Goal: Share content: Share content

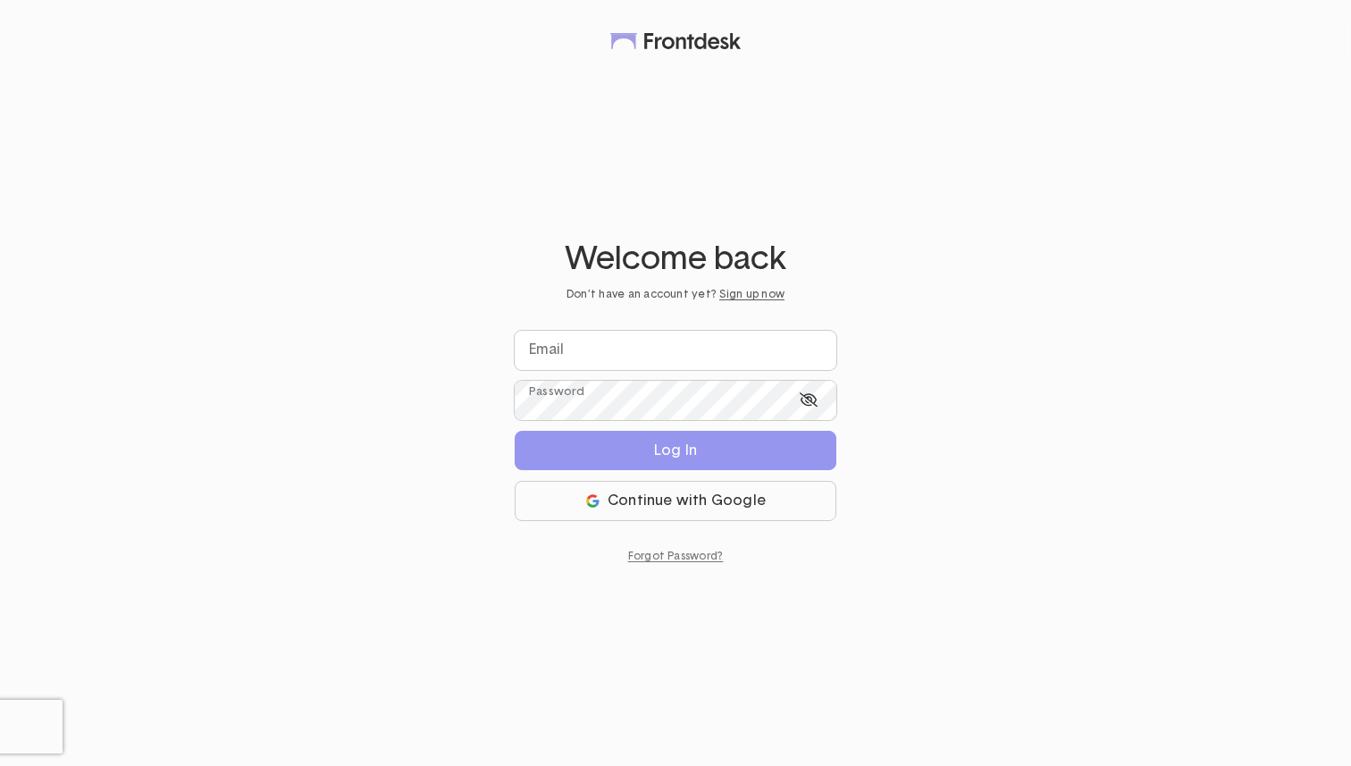
type input "*********"
click at [848, 353] on div "Welcome back Don’t have an account yet? Sign up now ********* Email Password Lo…" at bounding box center [675, 383] width 1351 height 766
type input "*********"
click at [703, 344] on input "*********" at bounding box center [676, 350] width 322 height 39
click at [1058, 294] on div "Welcome back Don’t have an account yet? Sign up now ********* Email Password Lo…" at bounding box center [675, 383] width 1351 height 766
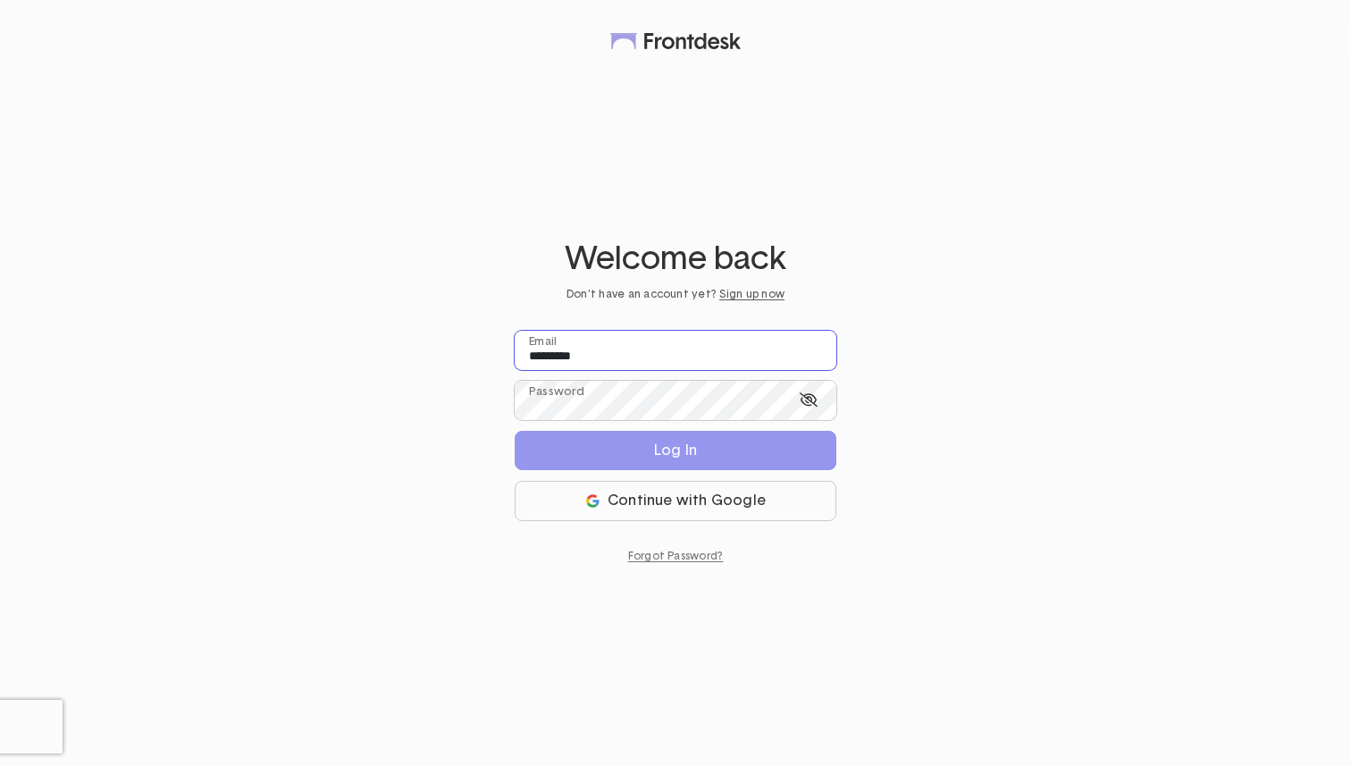
click at [646, 356] on input "*********" at bounding box center [676, 350] width 322 height 39
drag, startPoint x: 646, startPoint y: 356, endPoint x: 440, endPoint y: 341, distance: 206.9
click at [440, 341] on div "Welcome back Don’t have an account yet? Sign up now ********* Email Password Lo…" at bounding box center [675, 383] width 1351 height 766
click at [448, 391] on div "Welcome back Don’t have an account yet? Sign up now Email Password Log In Conti…" at bounding box center [675, 383] width 1351 height 766
click at [586, 347] on input "email" at bounding box center [676, 350] width 322 height 39
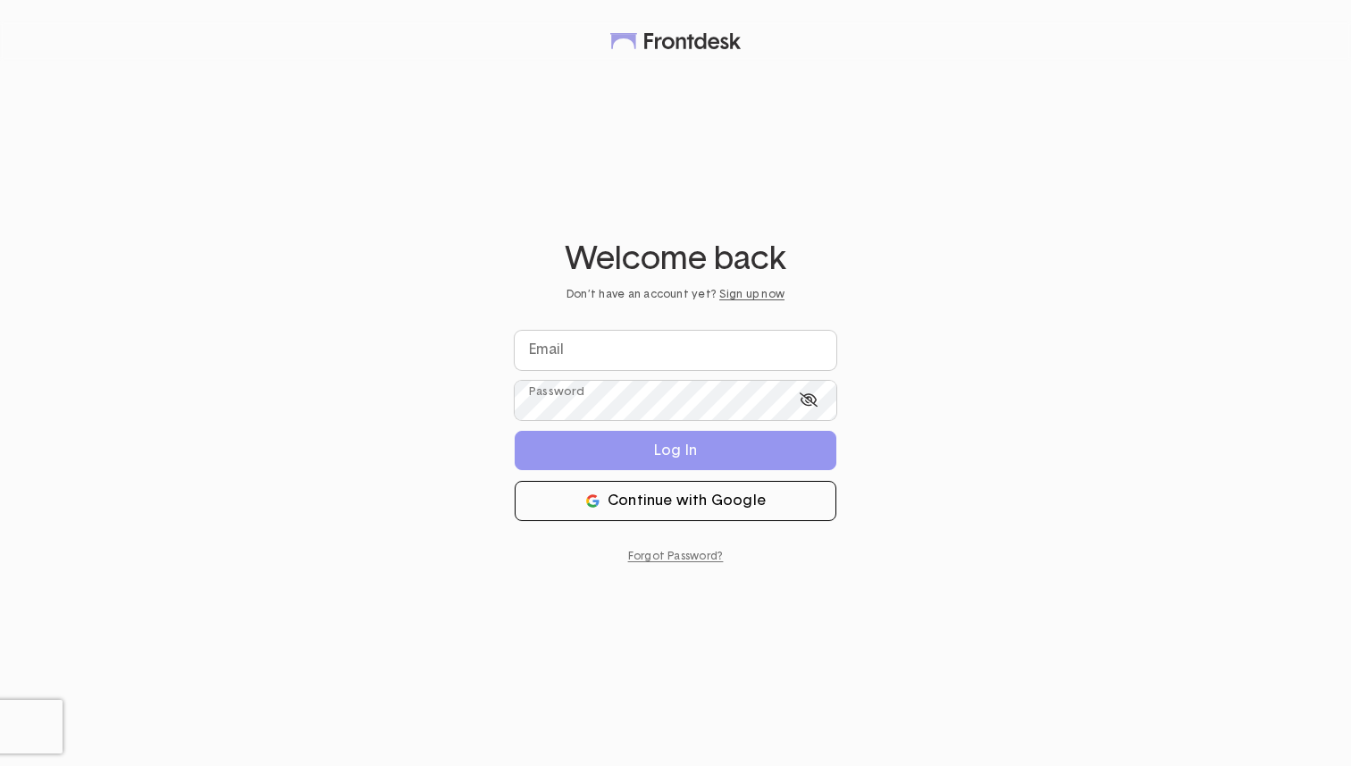
click at [597, 506] on icon "button" at bounding box center [592, 504] width 10 height 5
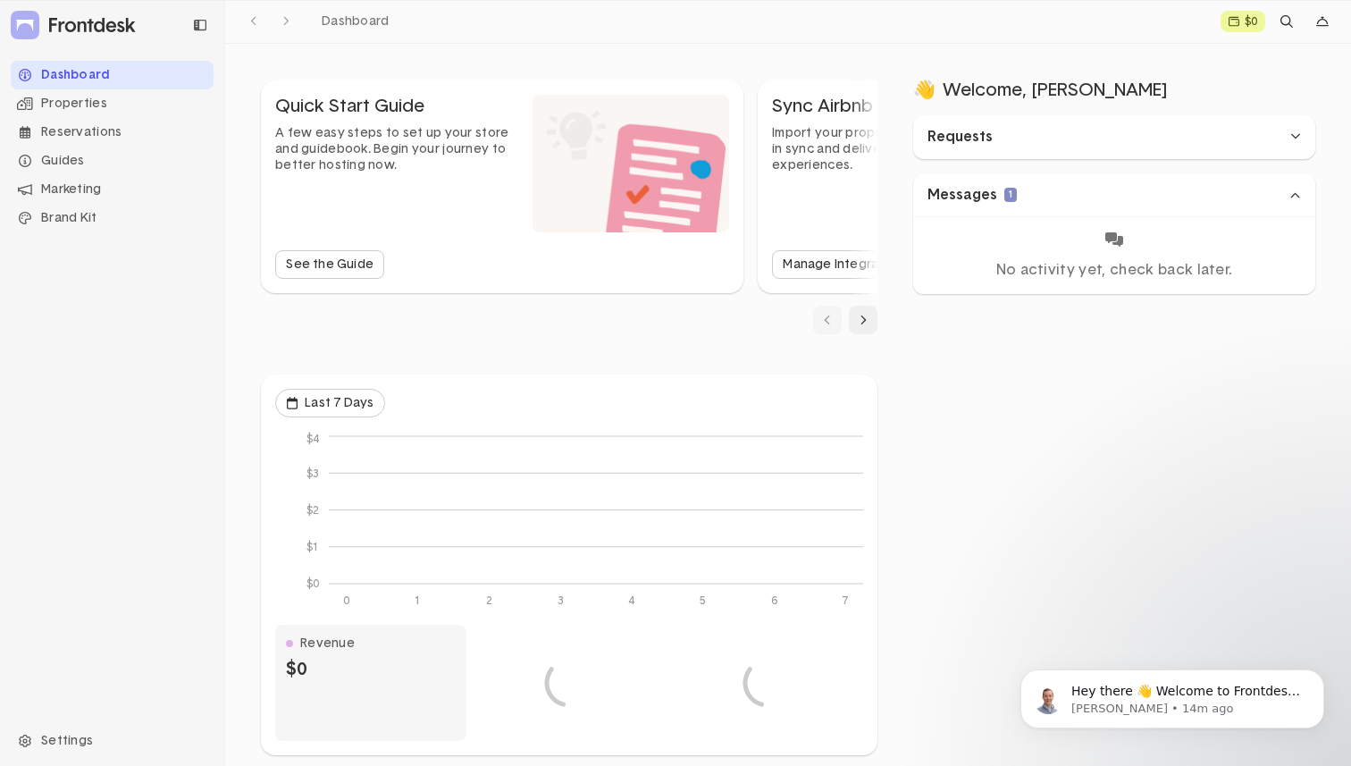
click at [88, 110] on div "Properties" at bounding box center [112, 103] width 203 height 29
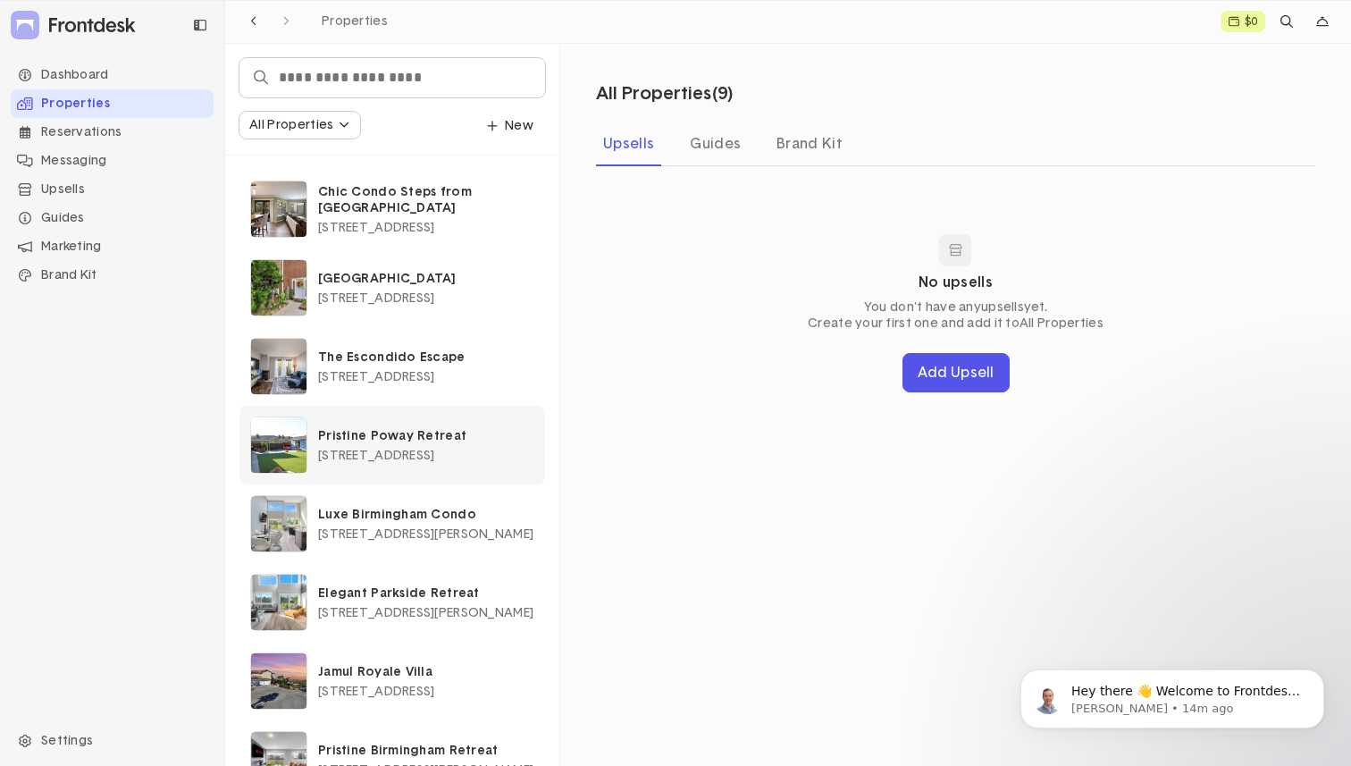
click at [405, 432] on p "Pristine Poway Retreat" at bounding box center [426, 436] width 216 height 16
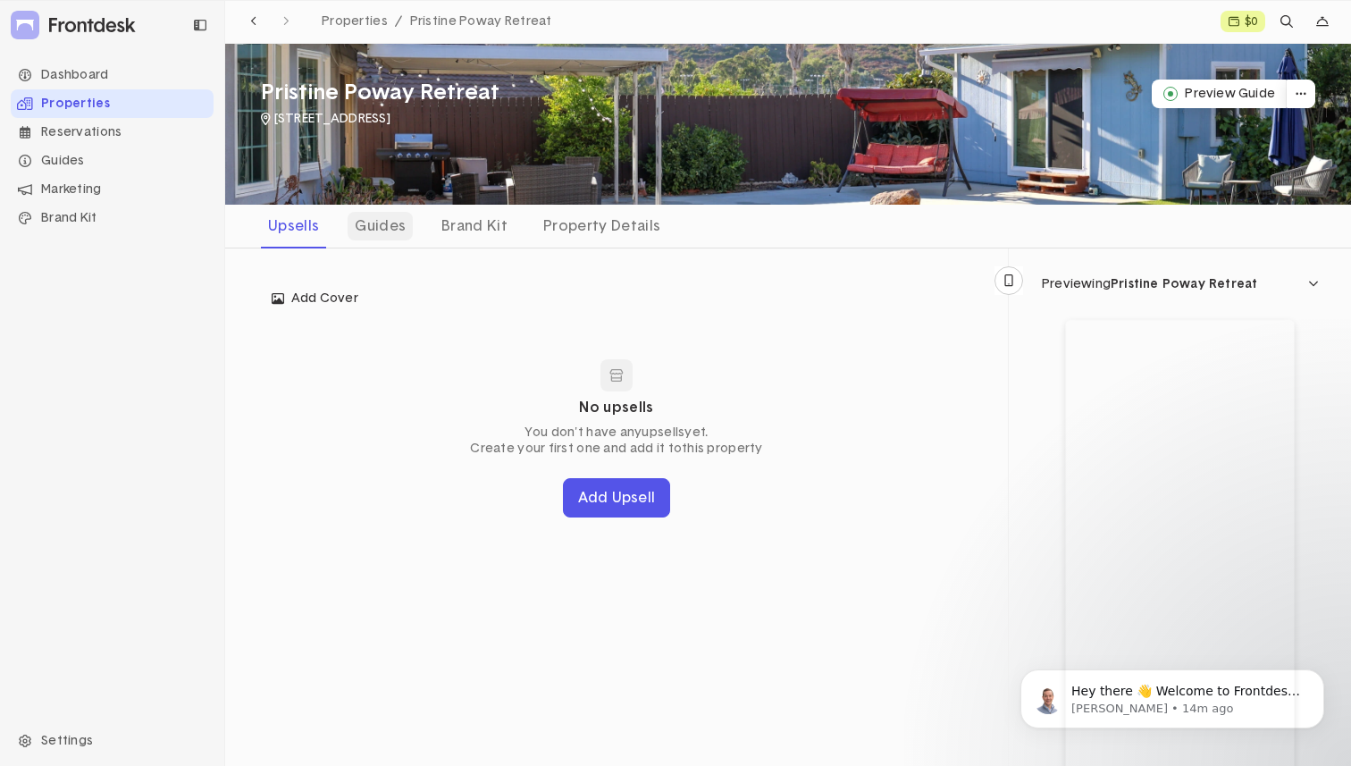
click at [367, 238] on div "Guides" at bounding box center [380, 226] width 65 height 29
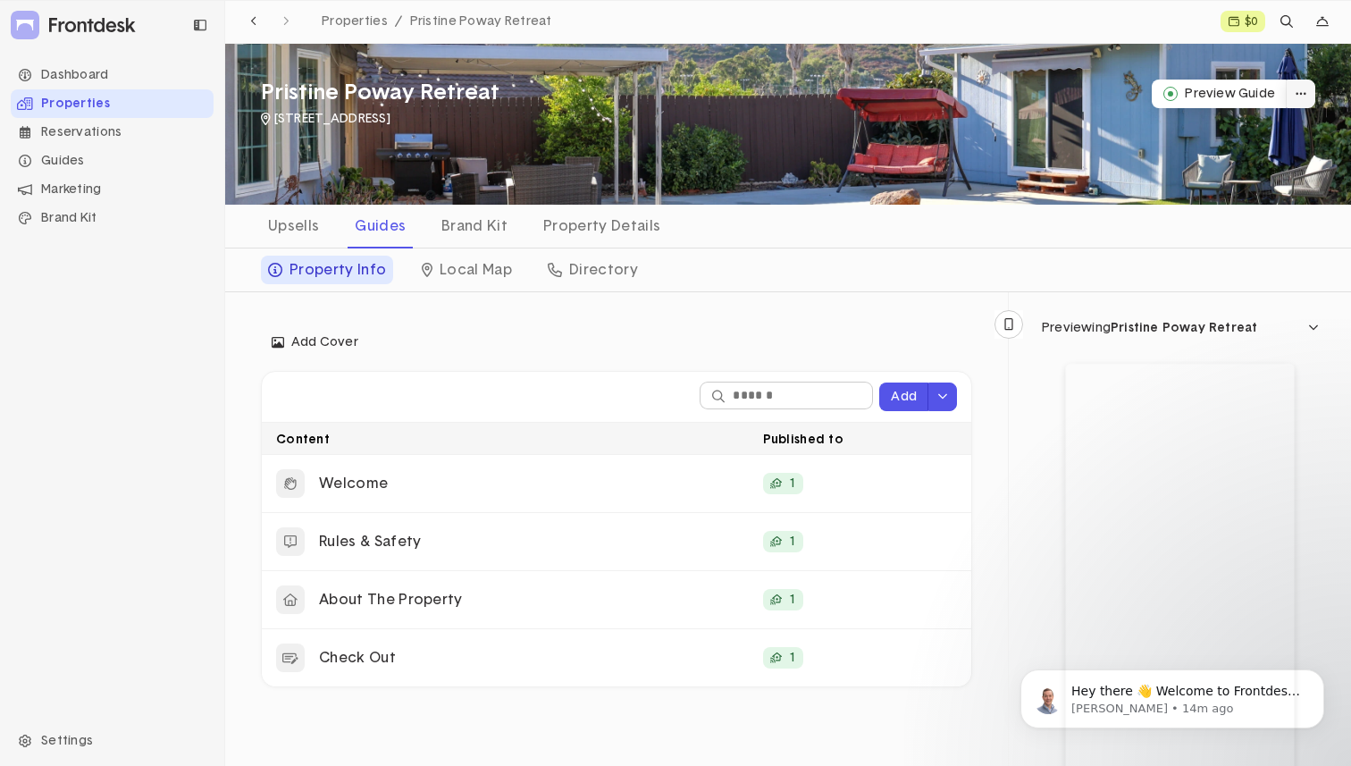
click at [1298, 99] on button "dropdown trigger" at bounding box center [1301, 94] width 29 height 29
click at [1069, 271] on div "Property Info Local Map Directory" at bounding box center [788, 270] width 1126 height 44
click at [572, 231] on div "Property Details" at bounding box center [601, 226] width 131 height 29
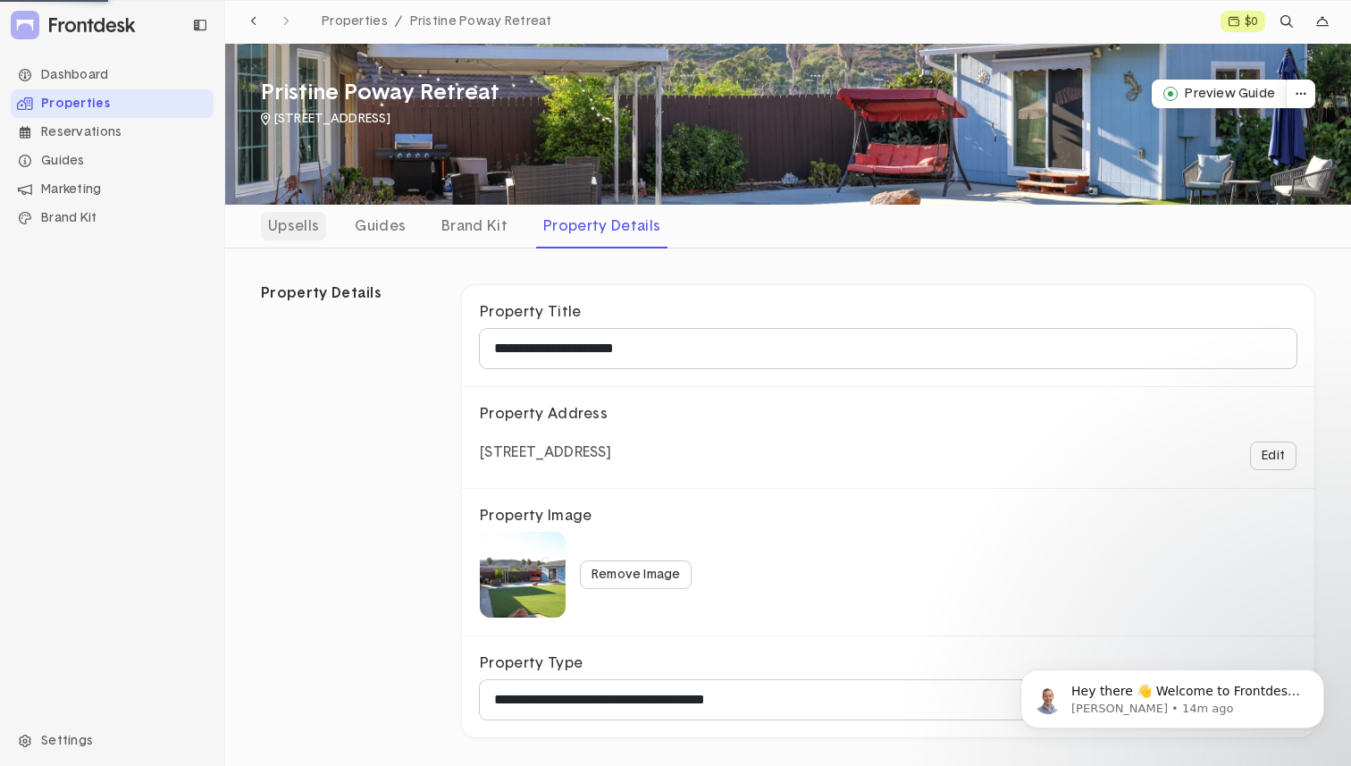
click at [284, 220] on div "Upsells" at bounding box center [293, 226] width 65 height 29
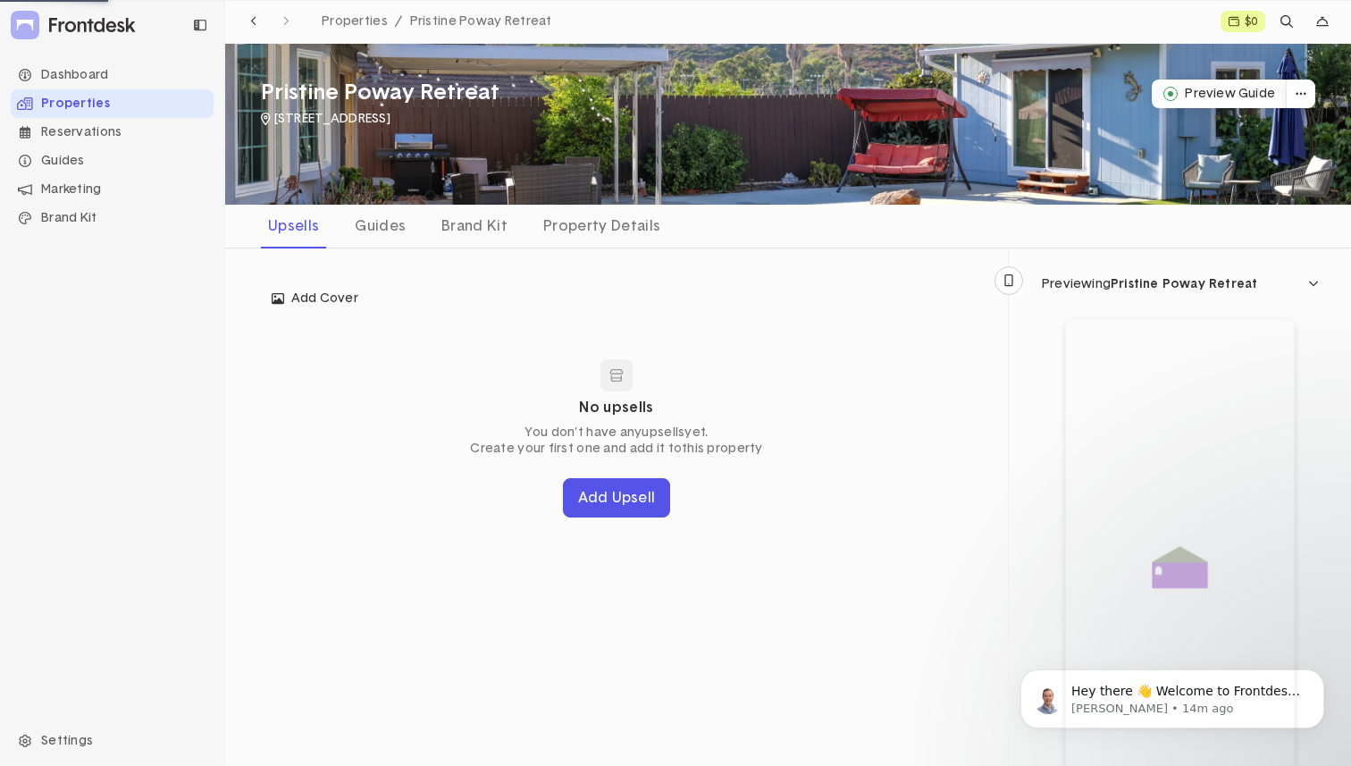
click at [130, 100] on div "Properties" at bounding box center [112, 103] width 203 height 29
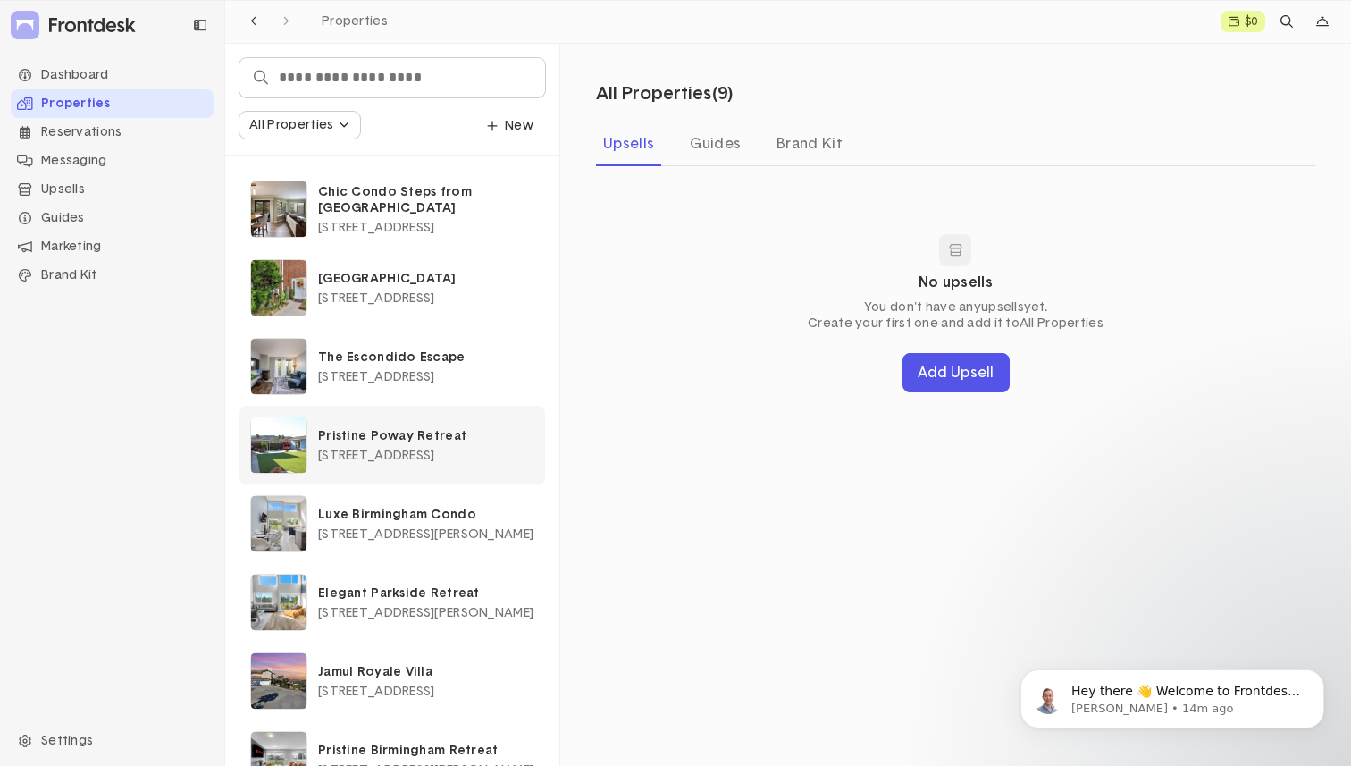
click at [503, 440] on p "Pristine Poway Retreat" at bounding box center [426, 436] width 216 height 16
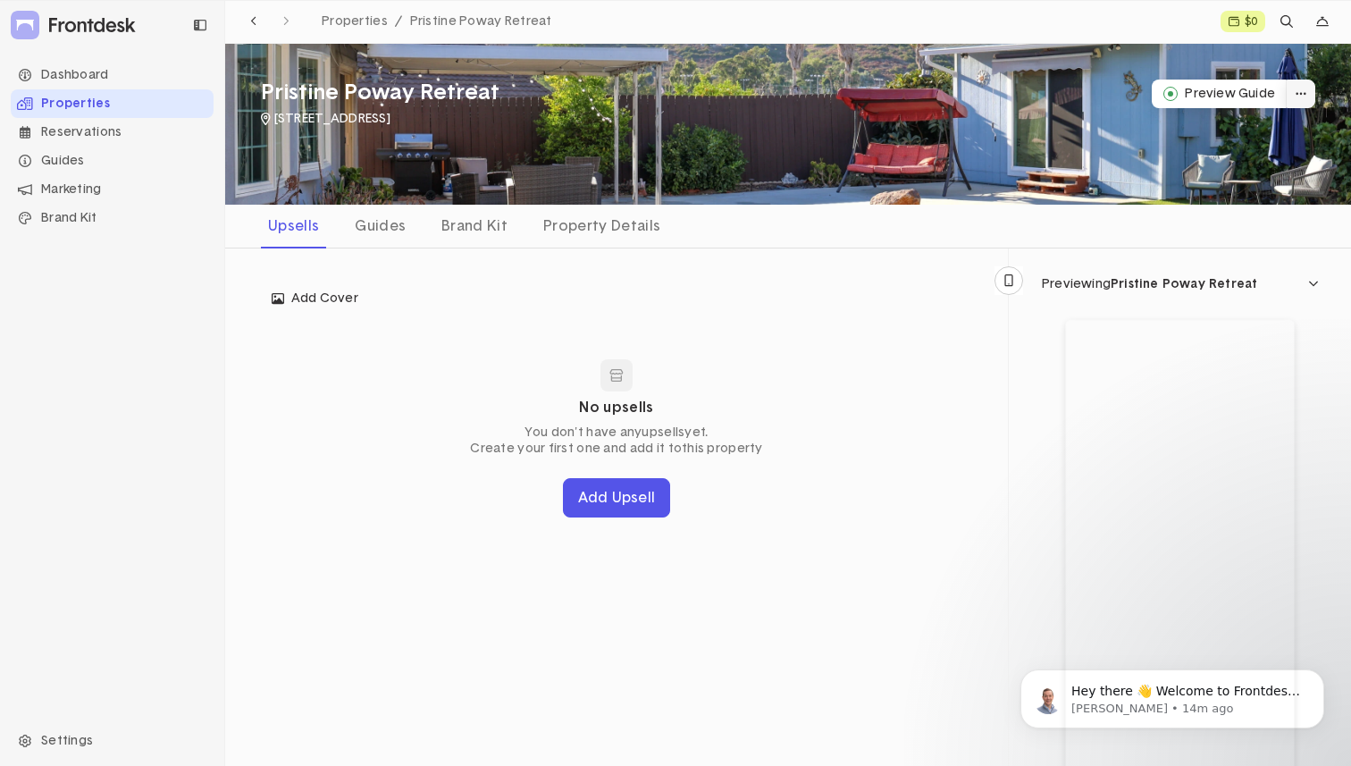
click at [1311, 96] on button "dropdown trigger" at bounding box center [1301, 94] width 29 height 29
click at [1189, 226] on div "Upsells Guides Brand Kit Property Details" at bounding box center [788, 227] width 1126 height 44
click at [1203, 98] on button "Preview Guide" at bounding box center [1219, 94] width 135 height 29
click at [115, 108] on div "Properties" at bounding box center [112, 103] width 203 height 29
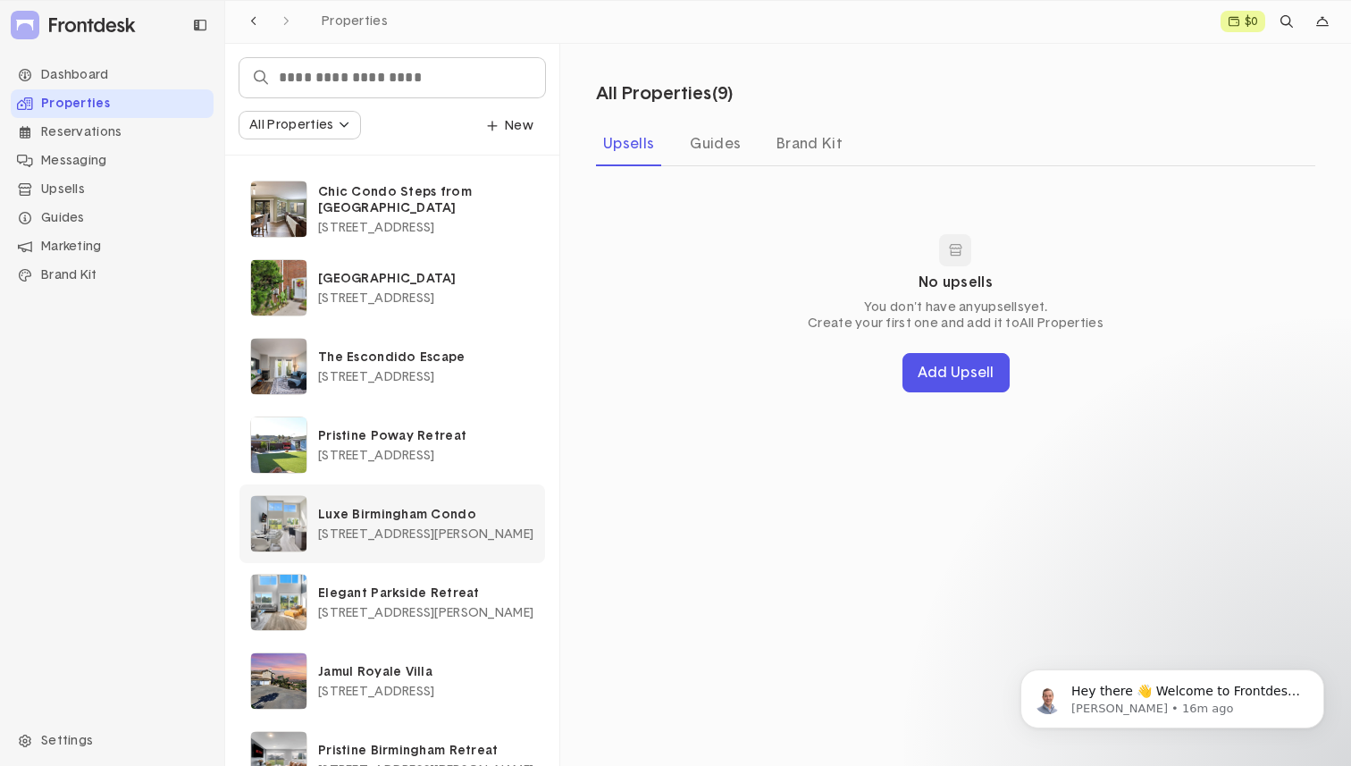
scroll to position [126, 0]
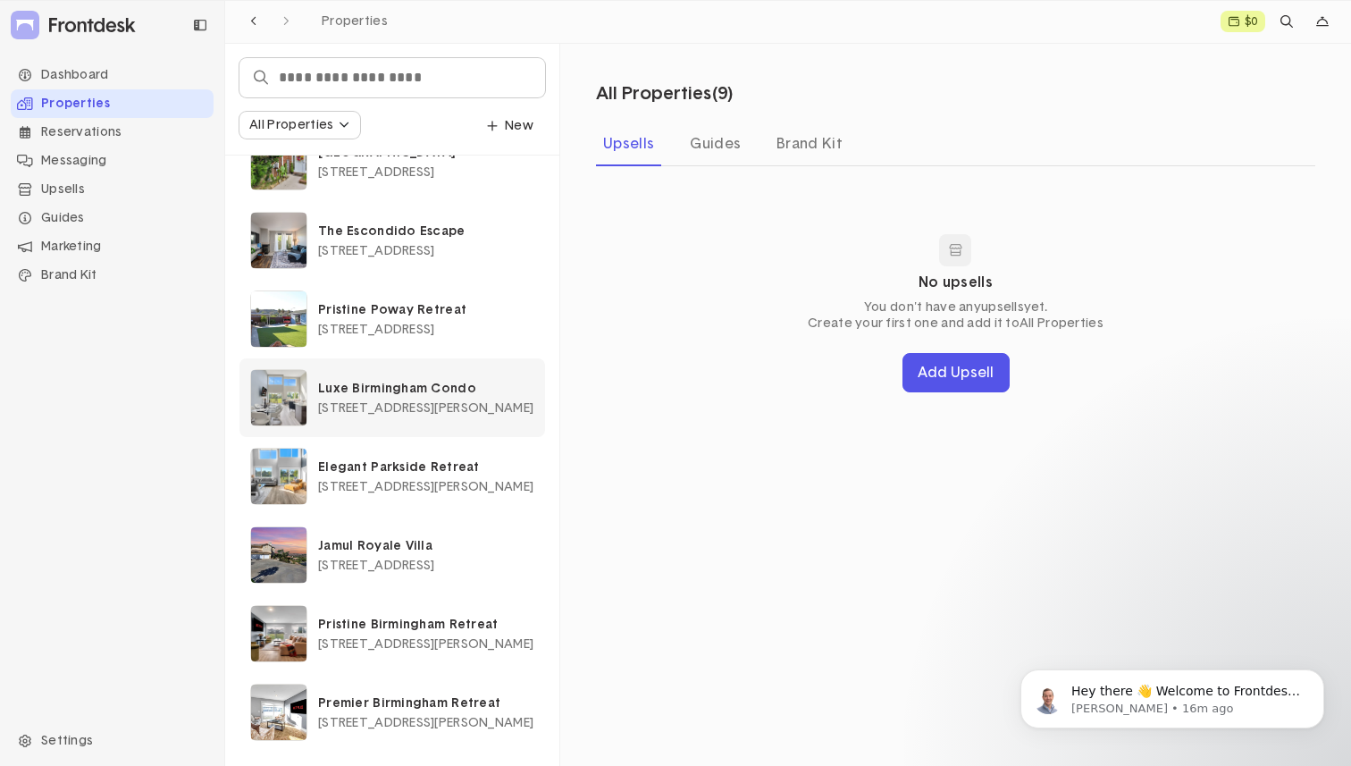
click at [452, 393] on p "Luxe Birmingham Condo" at bounding box center [426, 389] width 216 height 16
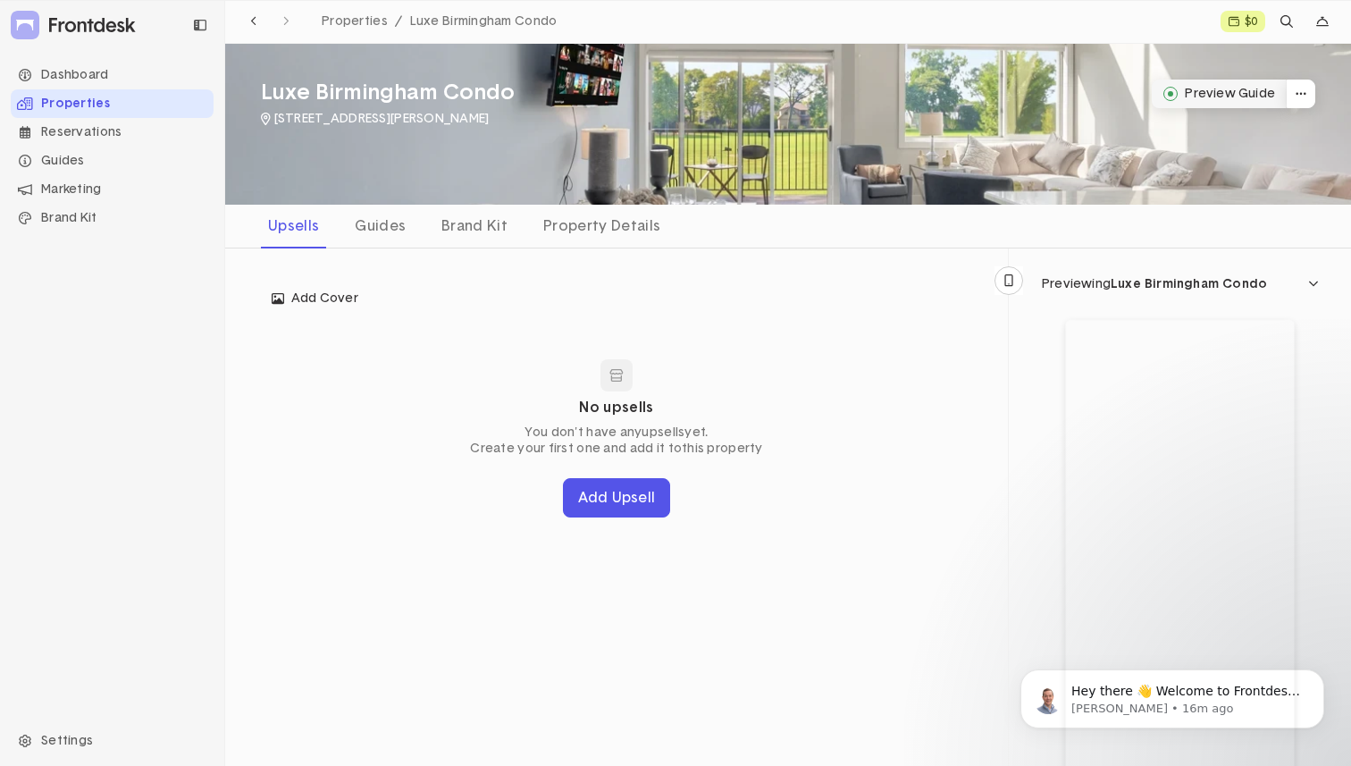
click at [1220, 88] on button "Preview Guide" at bounding box center [1219, 94] width 135 height 29
click at [113, 106] on div "Properties" at bounding box center [112, 103] width 203 height 29
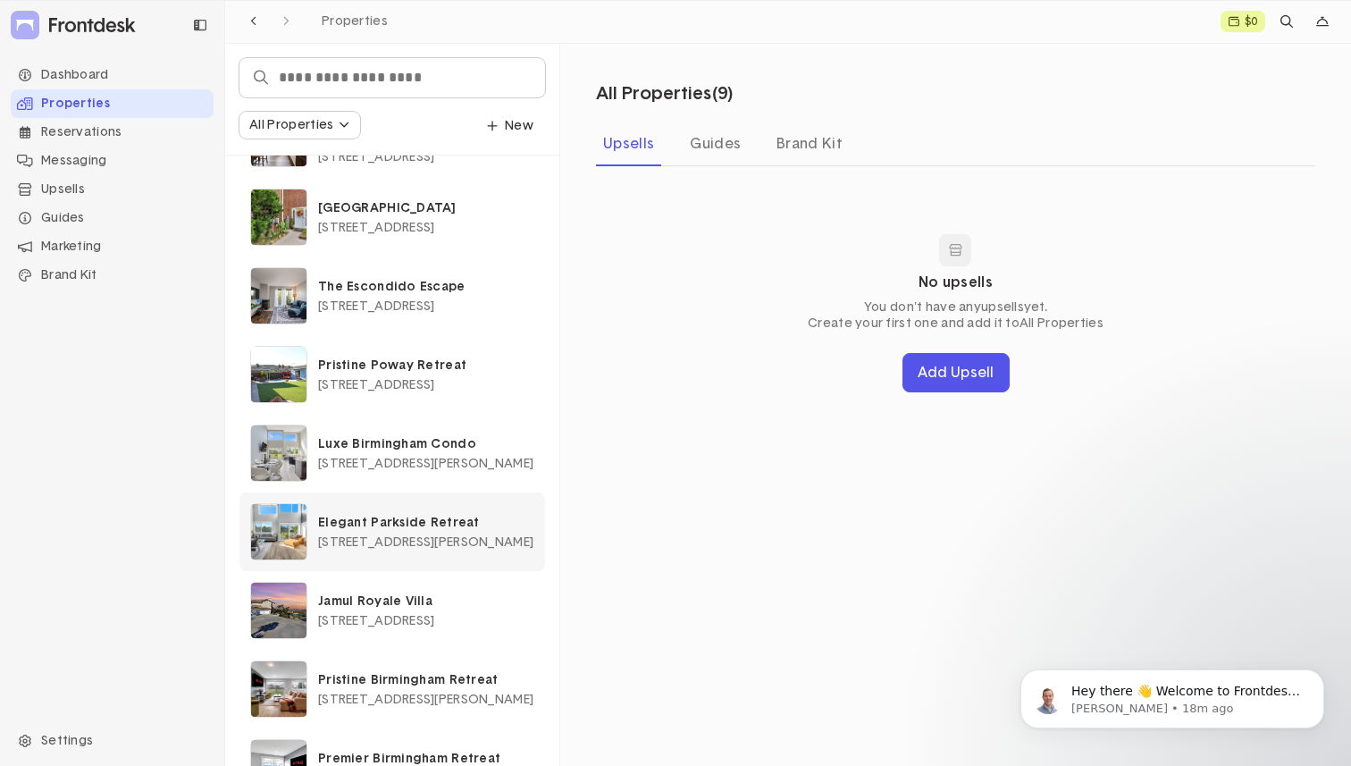
scroll to position [96, 0]
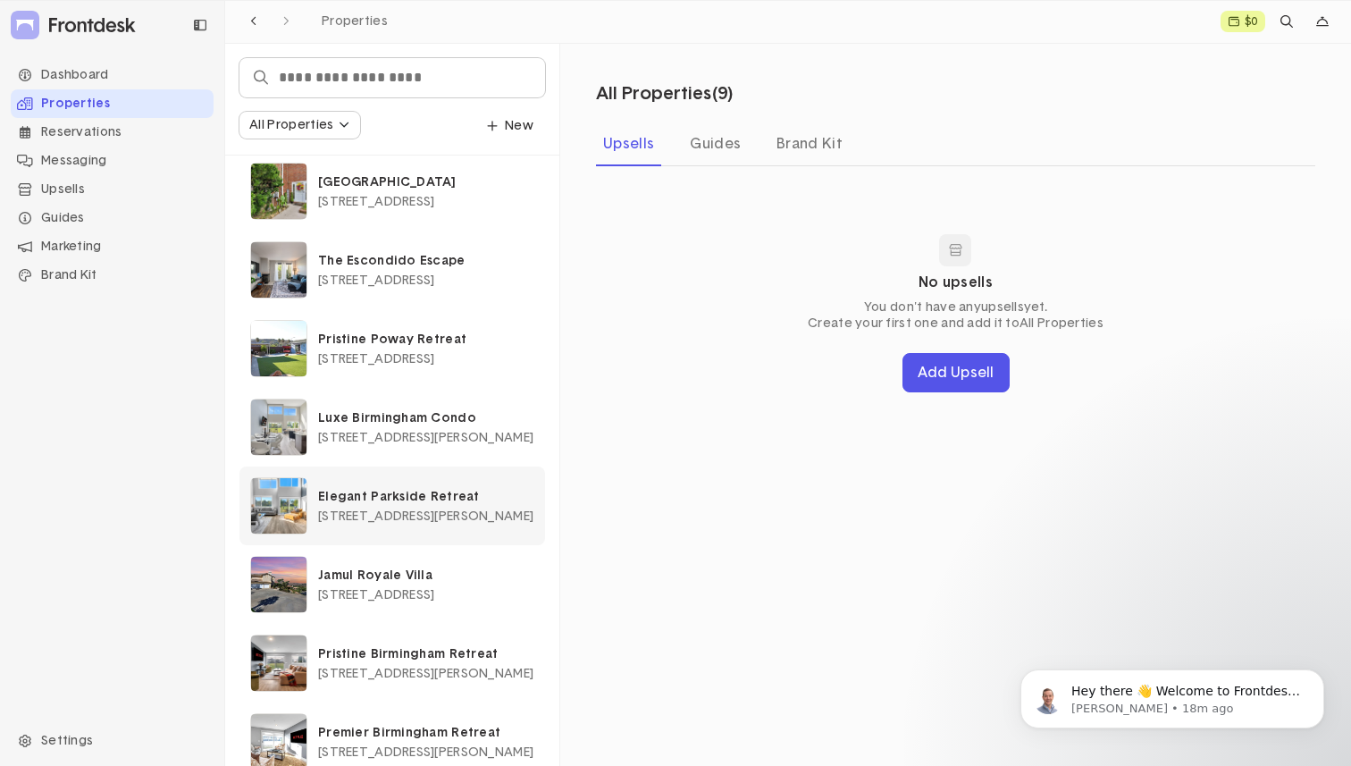
click at [408, 518] on span "[STREET_ADDRESS][PERSON_NAME]" at bounding box center [425, 516] width 215 height 13
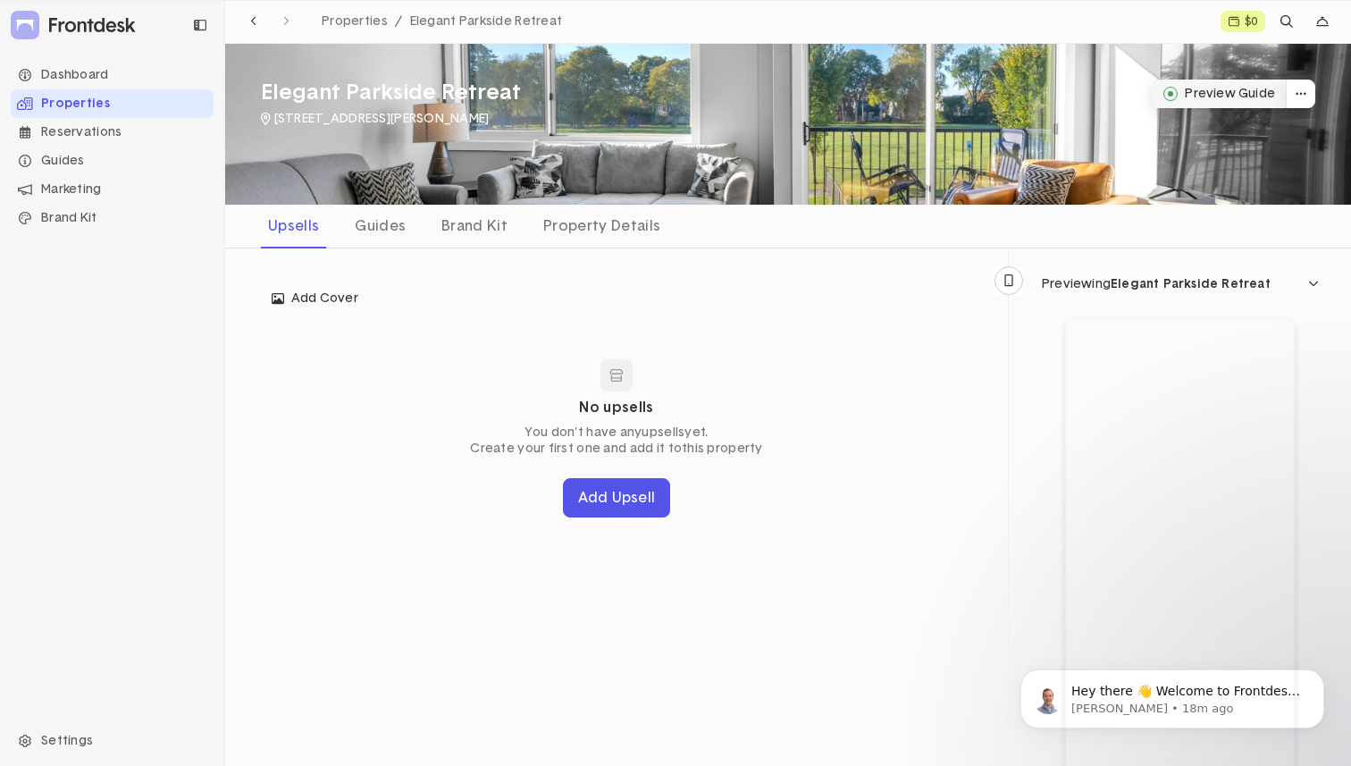
click at [1206, 96] on button "Preview Guide" at bounding box center [1219, 94] width 135 height 29
click at [131, 100] on div "Properties" at bounding box center [112, 103] width 203 height 29
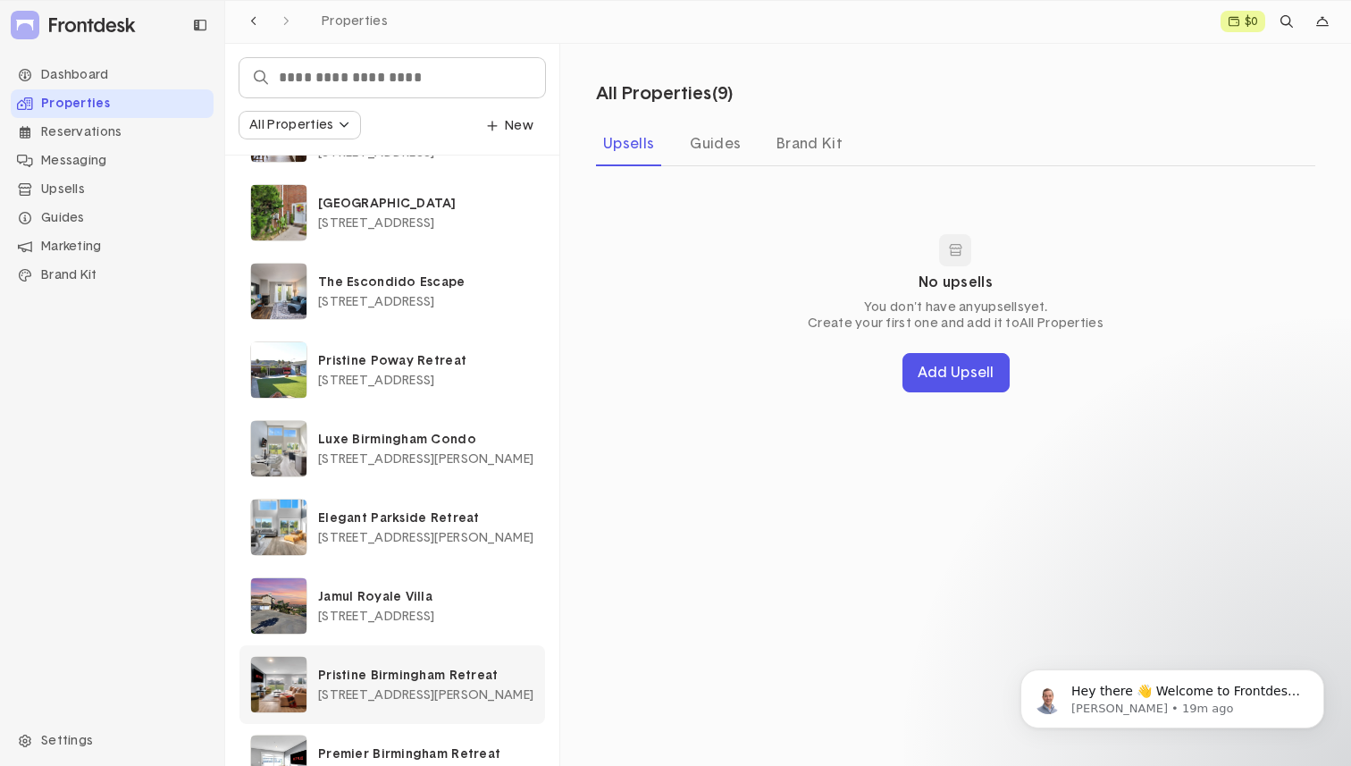
scroll to position [126, 0]
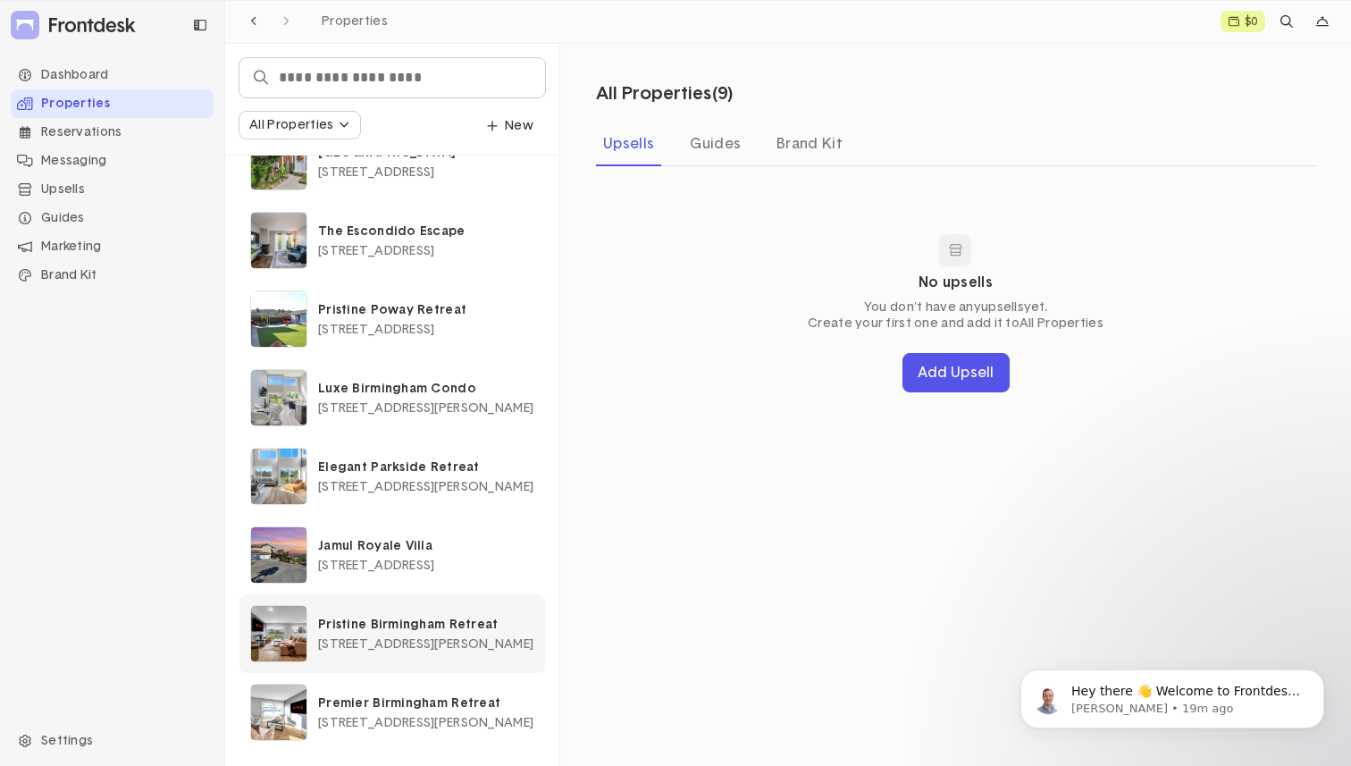
click at [464, 625] on p "Pristine Birmingham Retreat" at bounding box center [426, 624] width 216 height 16
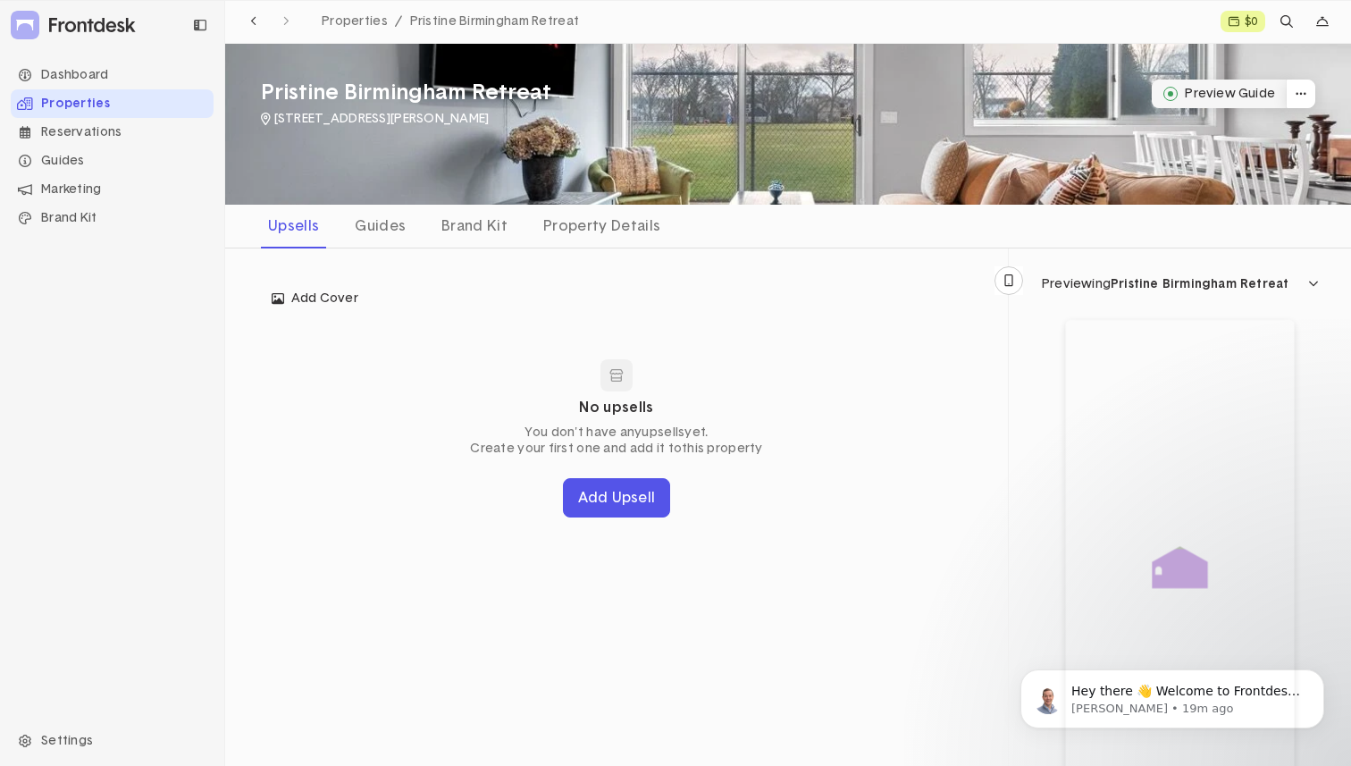
click at [1197, 89] on button "Preview Guide" at bounding box center [1219, 94] width 135 height 29
click at [107, 105] on div "Properties" at bounding box center [112, 103] width 203 height 29
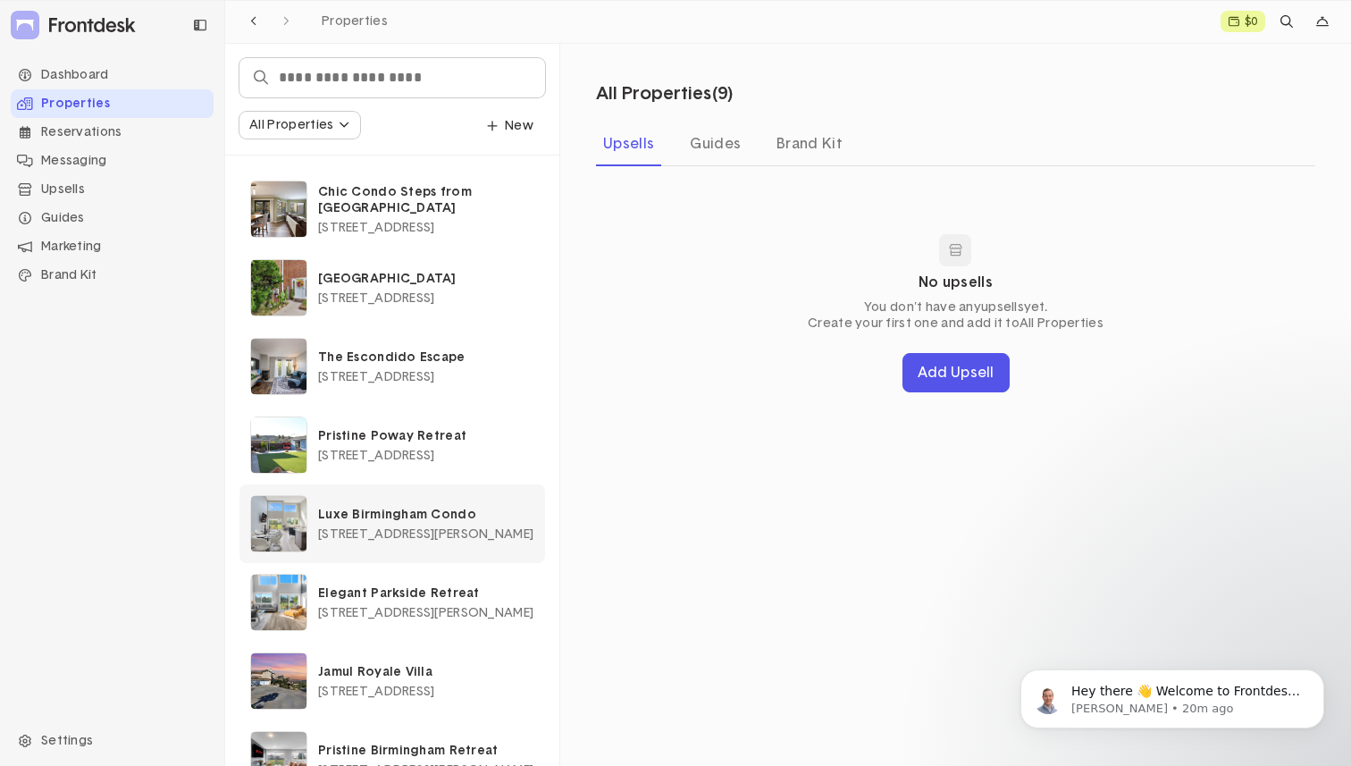
scroll to position [126, 0]
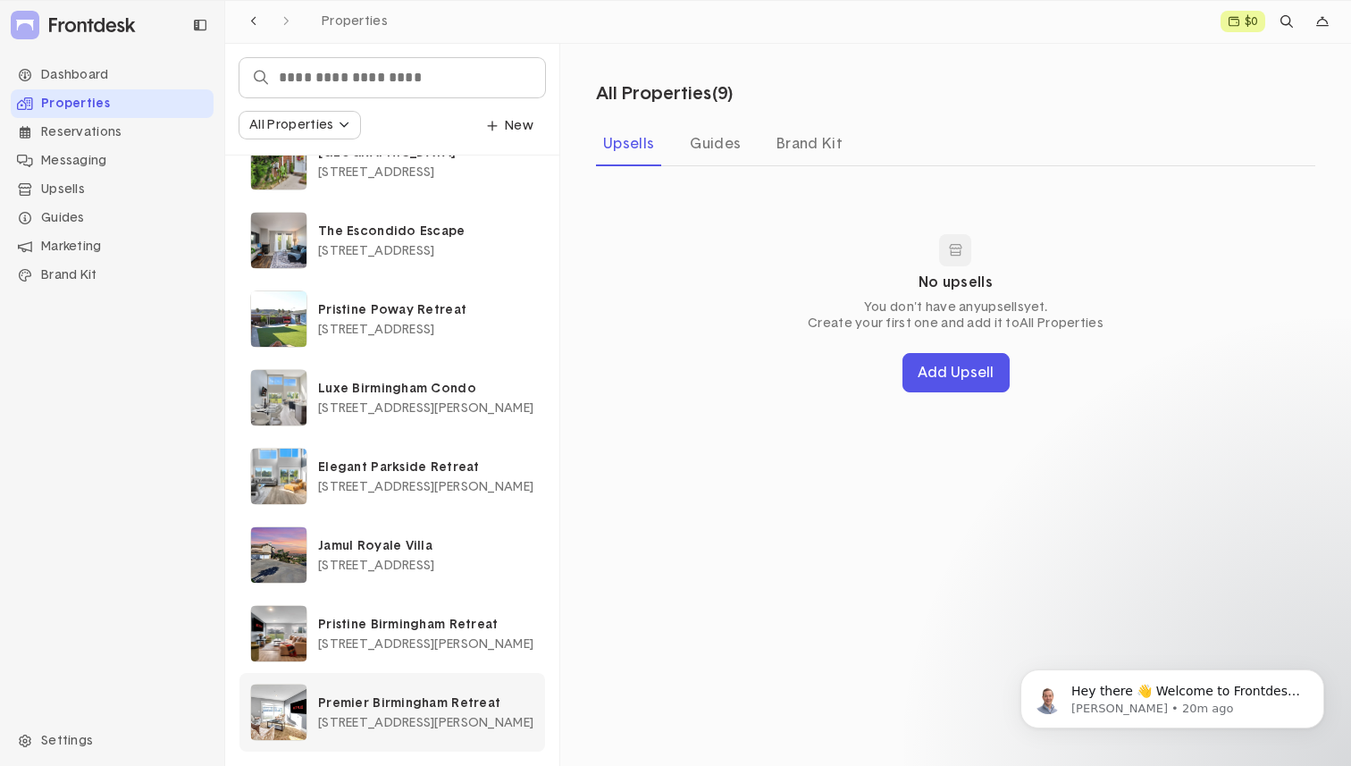
click at [407, 699] on p "Premier Birmingham Retreat" at bounding box center [426, 703] width 216 height 16
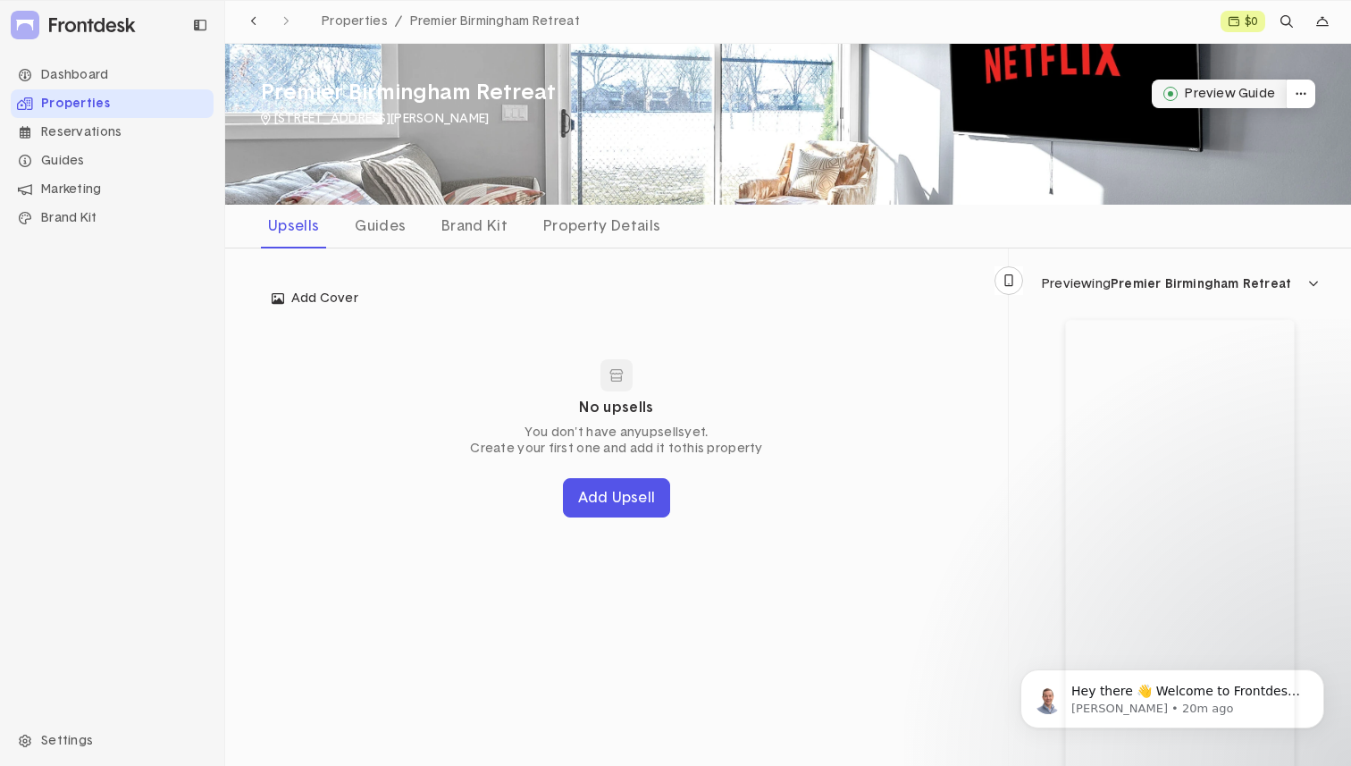
click at [1225, 96] on button "Preview Guide" at bounding box center [1219, 94] width 135 height 29
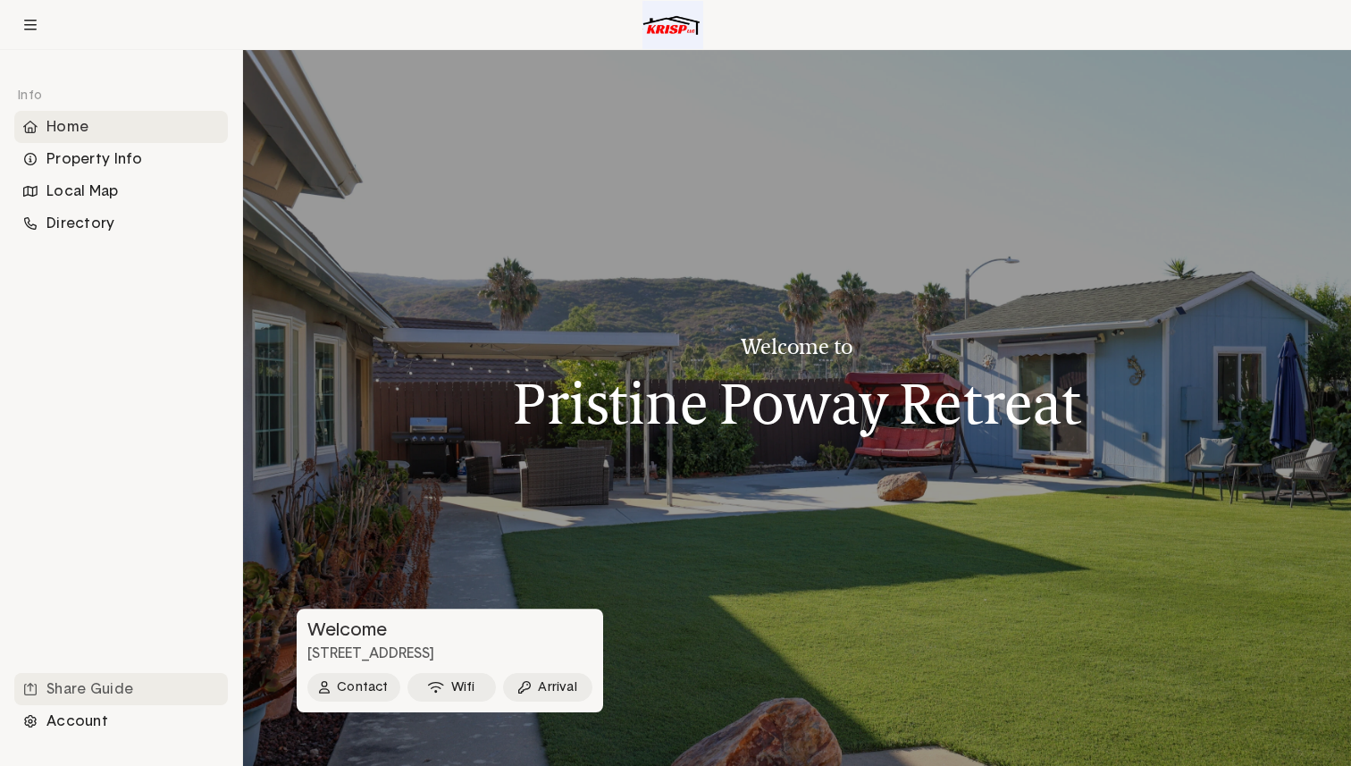
click at [88, 690] on div "Share Guide" at bounding box center [121, 689] width 214 height 32
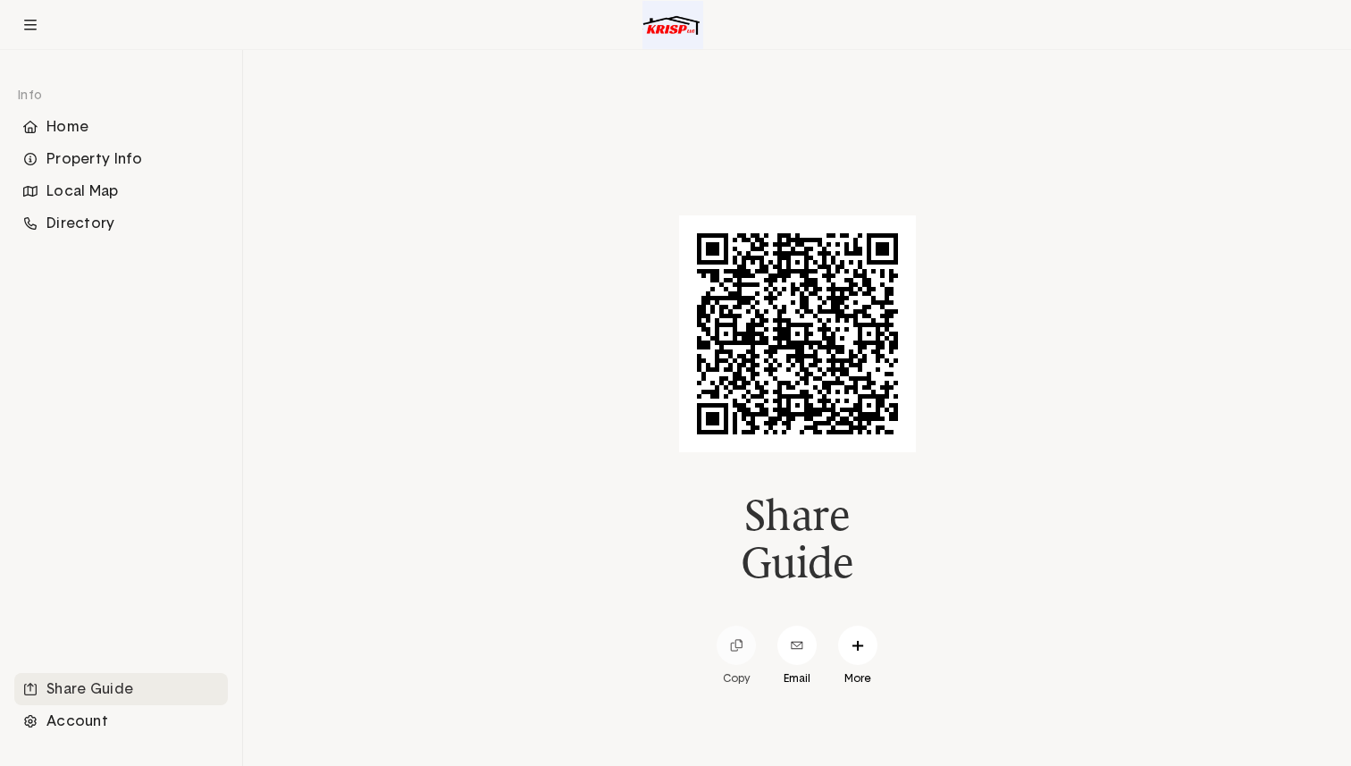
click at [738, 642] on icon at bounding box center [736, 645] width 13 height 13
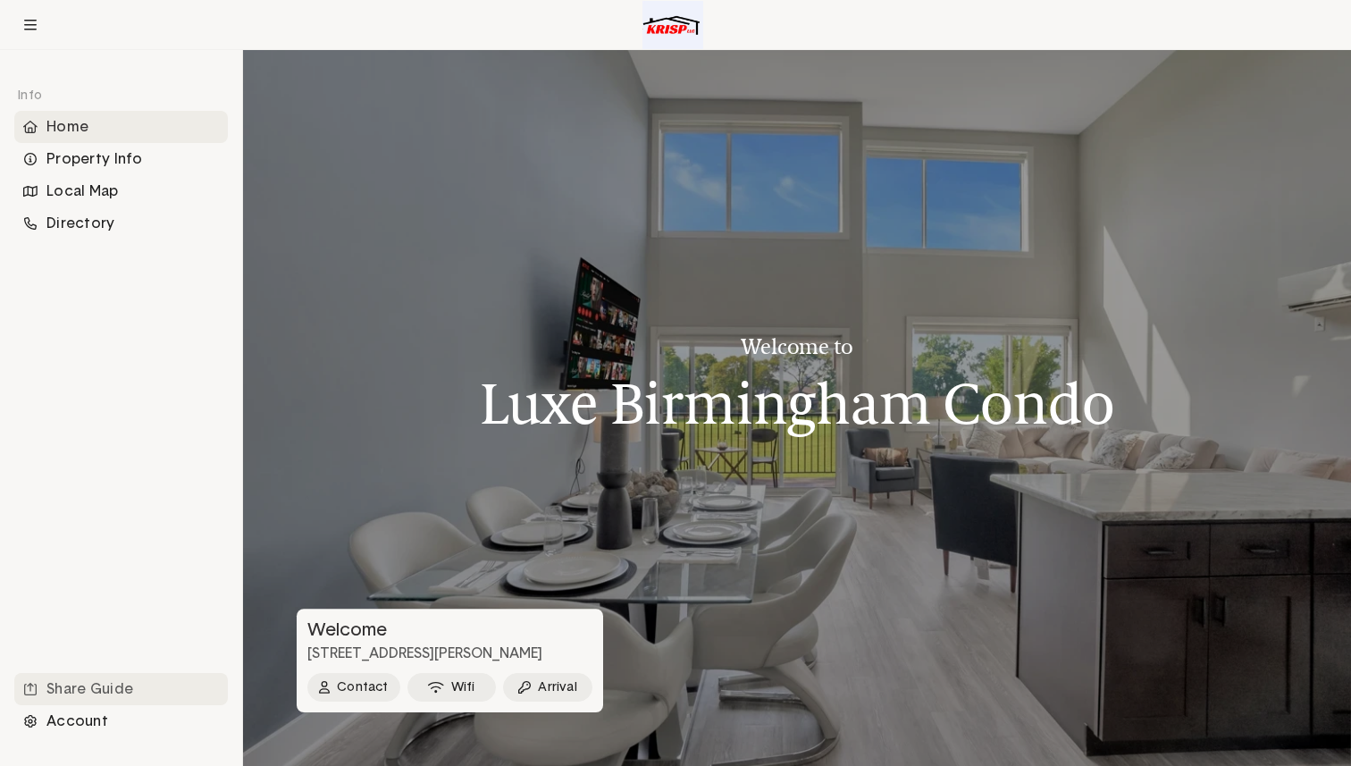
click at [94, 687] on div "Share Guide" at bounding box center [121, 689] width 214 height 32
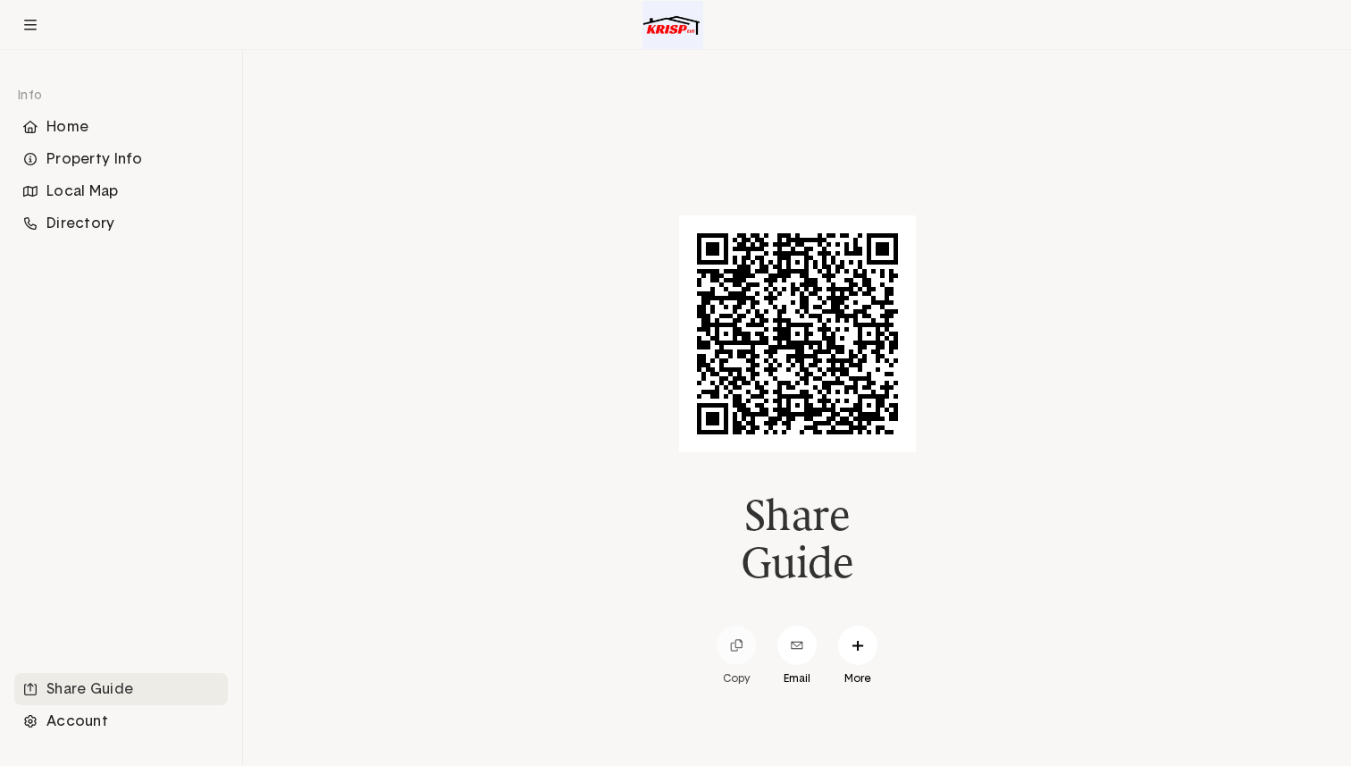
click at [745, 636] on span at bounding box center [736, 644] width 39 height 39
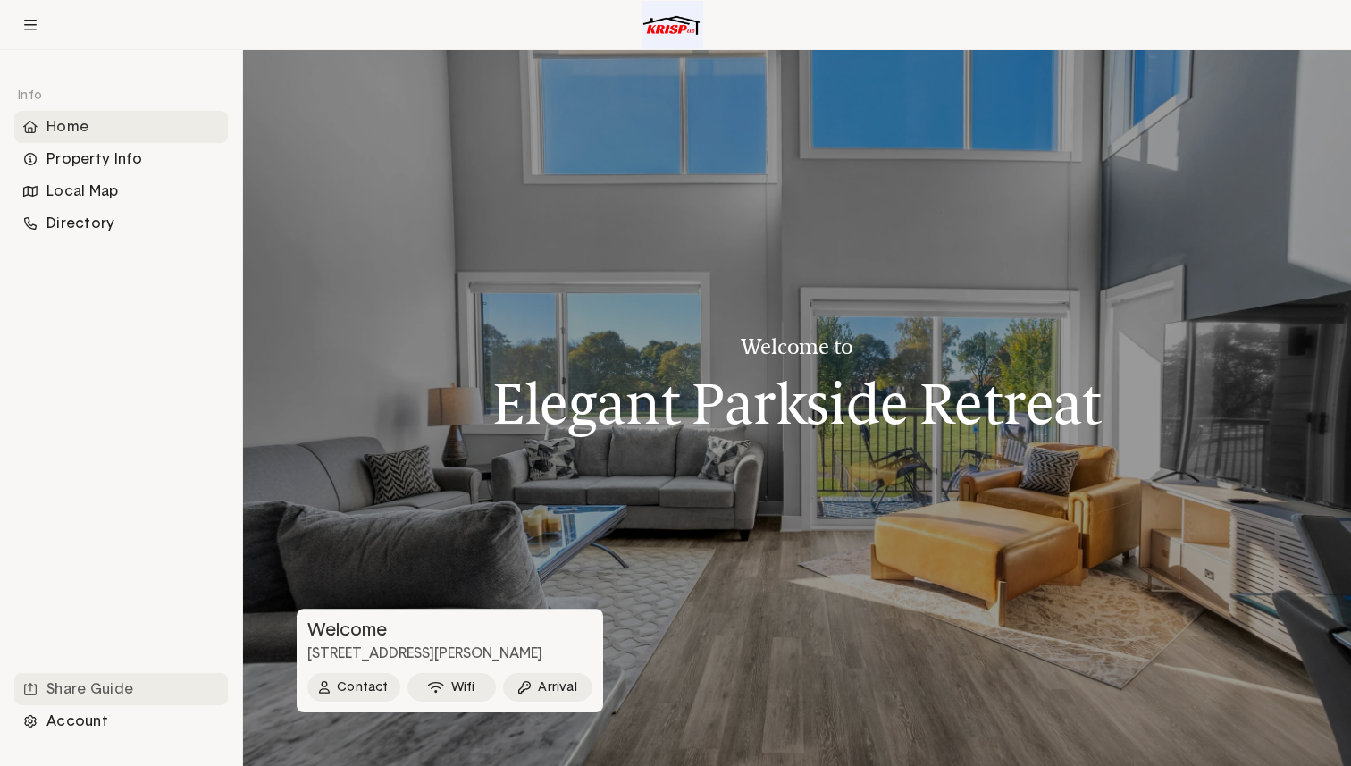
click at [124, 689] on div "Share Guide" at bounding box center [121, 689] width 214 height 32
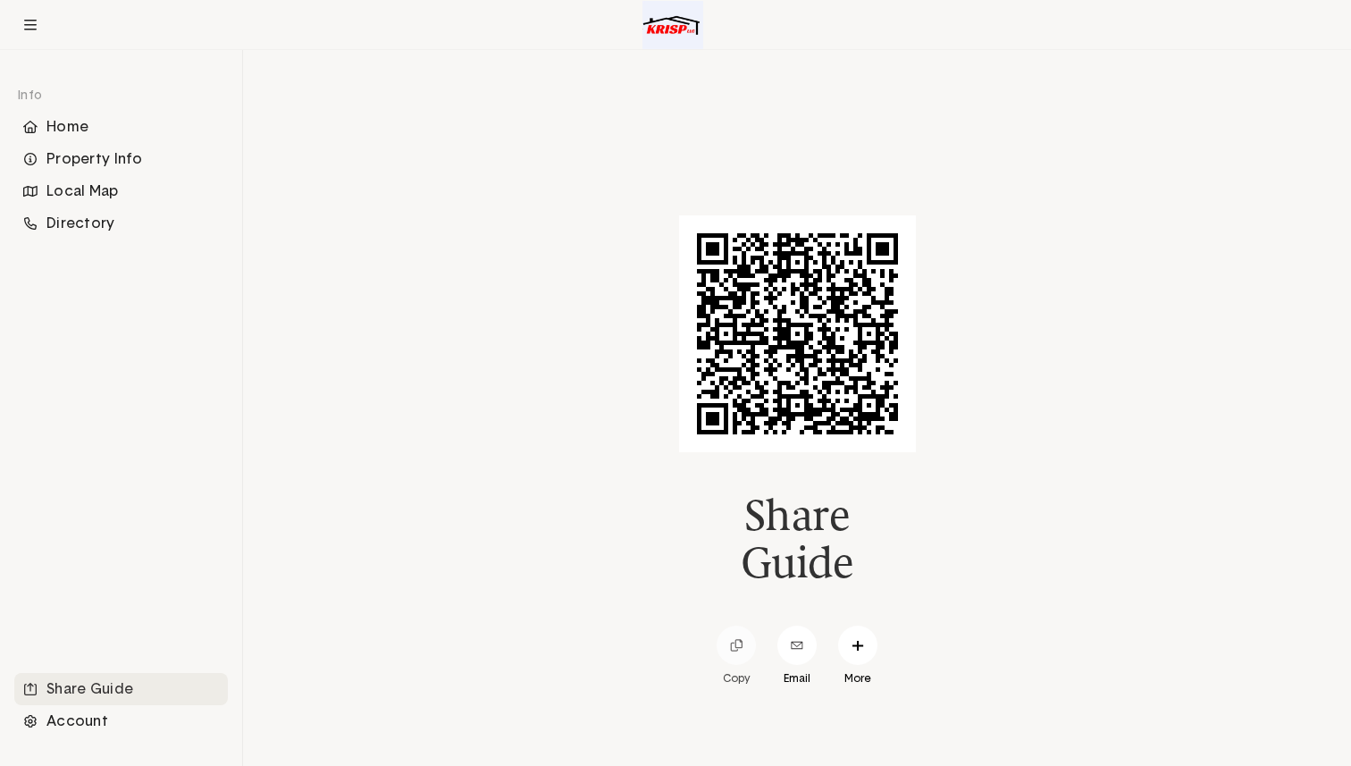
click at [734, 640] on icon at bounding box center [736, 645] width 13 height 13
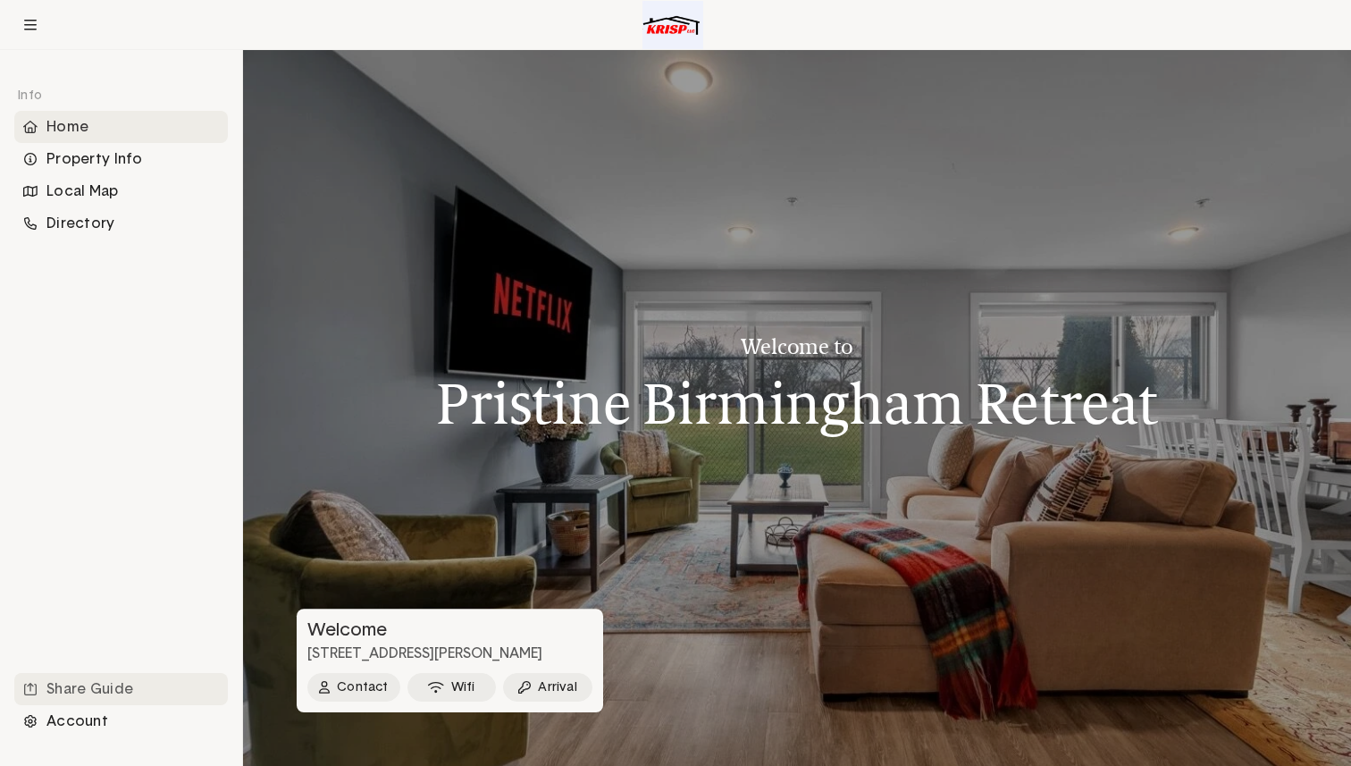
click at [134, 684] on div "Share Guide" at bounding box center [121, 689] width 214 height 32
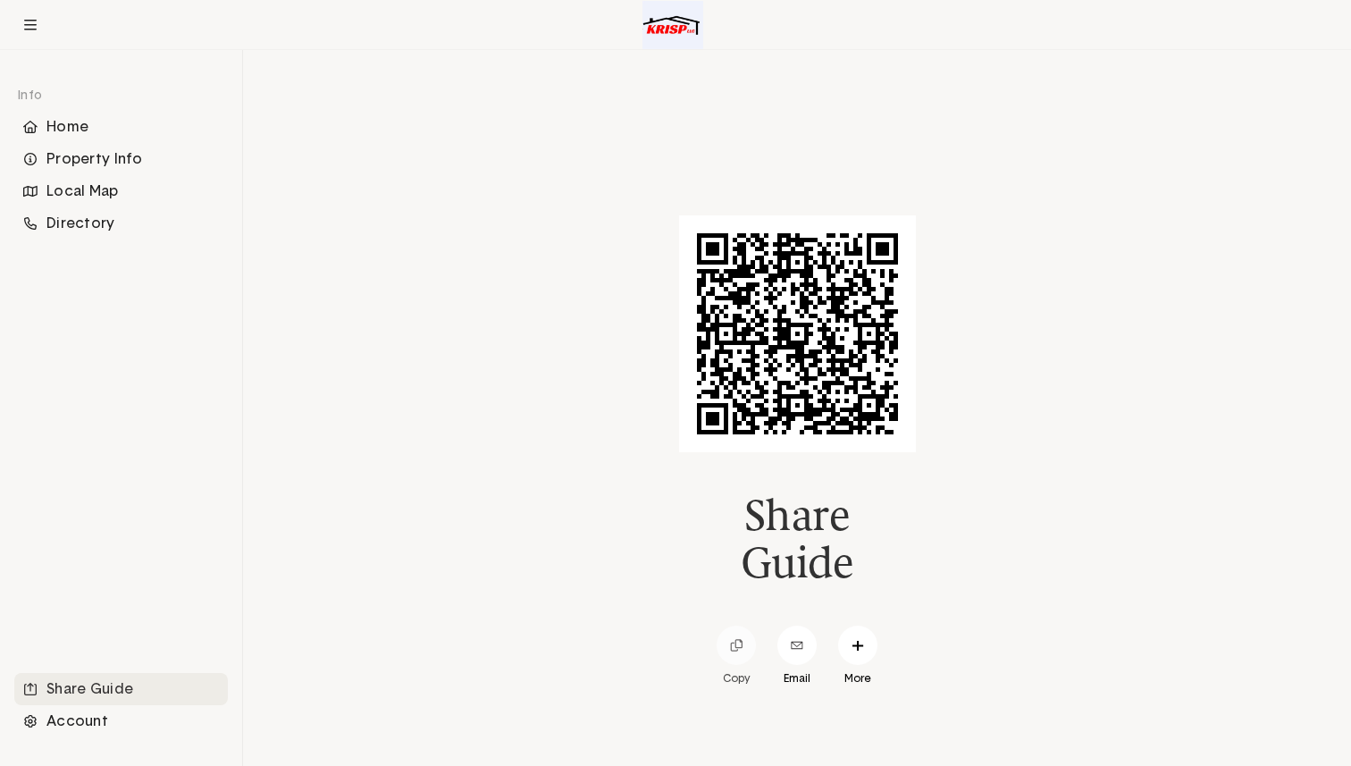
click at [733, 633] on span at bounding box center [736, 644] width 39 height 39
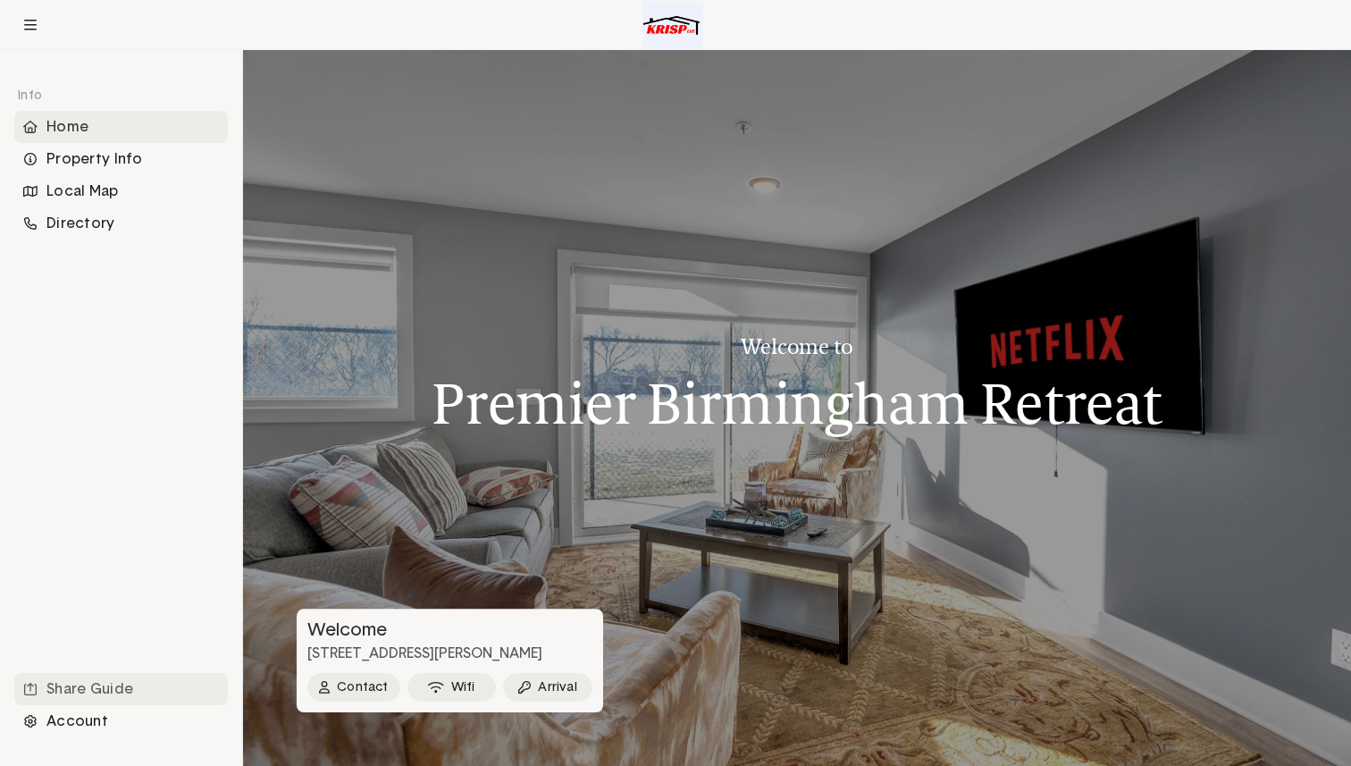
click at [112, 693] on div "Share Guide" at bounding box center [121, 689] width 214 height 32
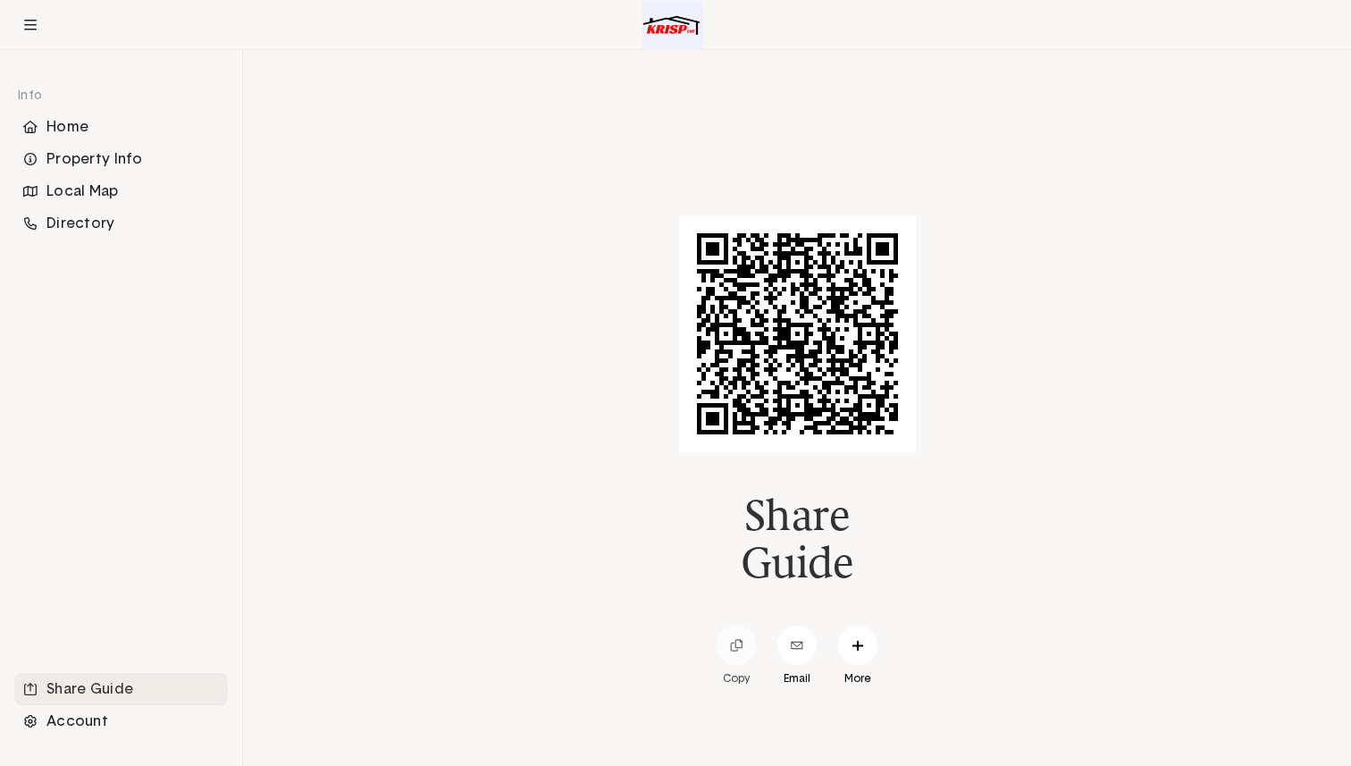
click at [732, 639] on icon at bounding box center [736, 645] width 13 height 13
